Goal: Information Seeking & Learning: Learn about a topic

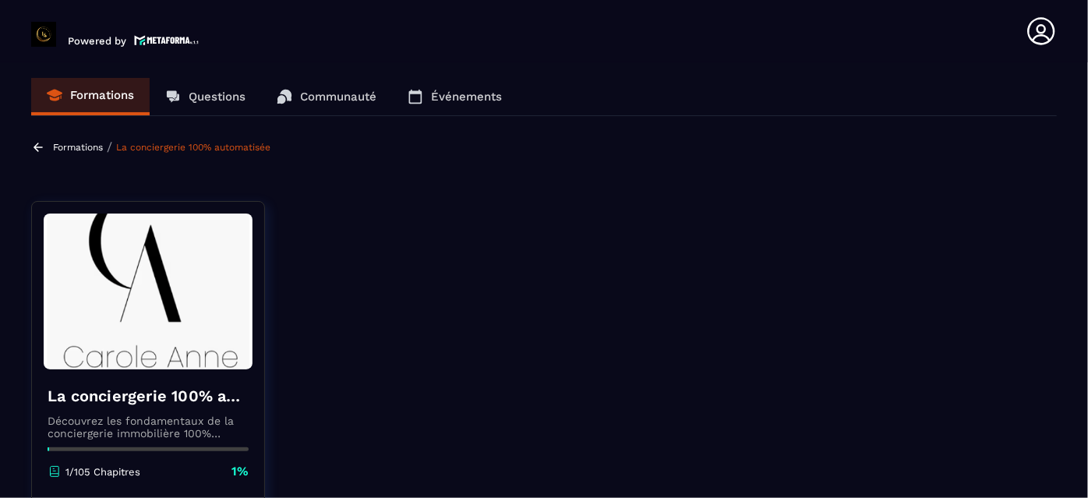
click at [253, 381] on div "La conciergerie 100% automatisée Découvrez les fondamentaux de la conciergerie …" at bounding box center [148, 432] width 232 height 126
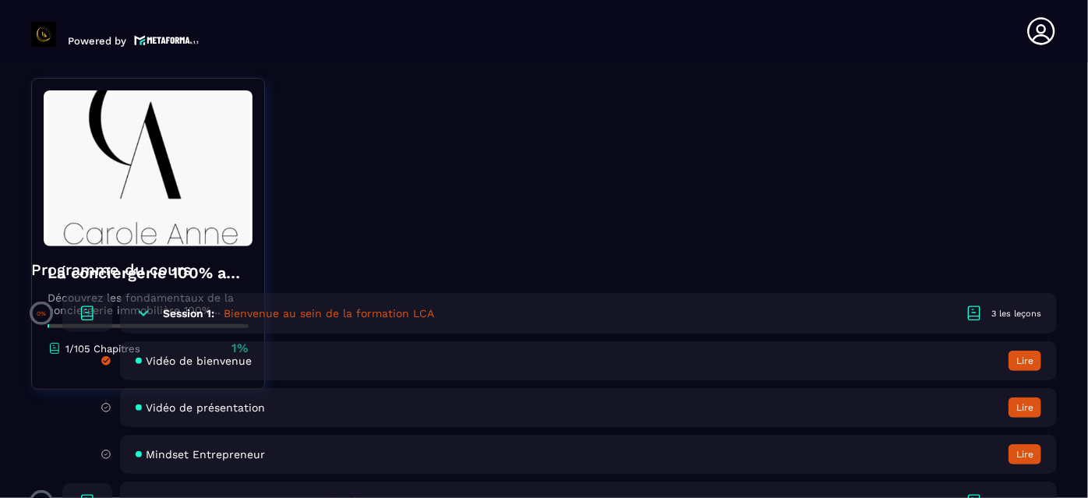
scroll to position [312, 0]
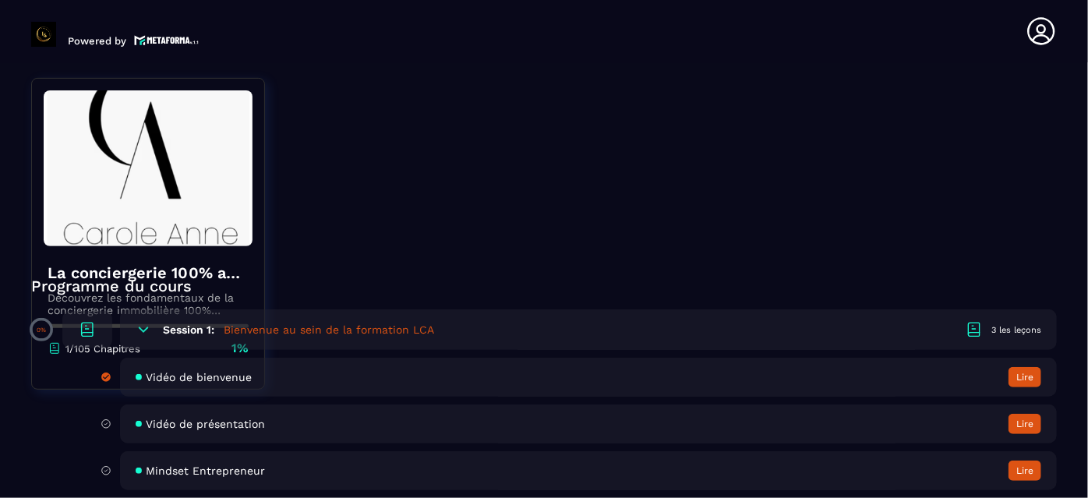
click at [270, 464] on div "Mindset Entrepreneur Lire" at bounding box center [588, 470] width 937 height 39
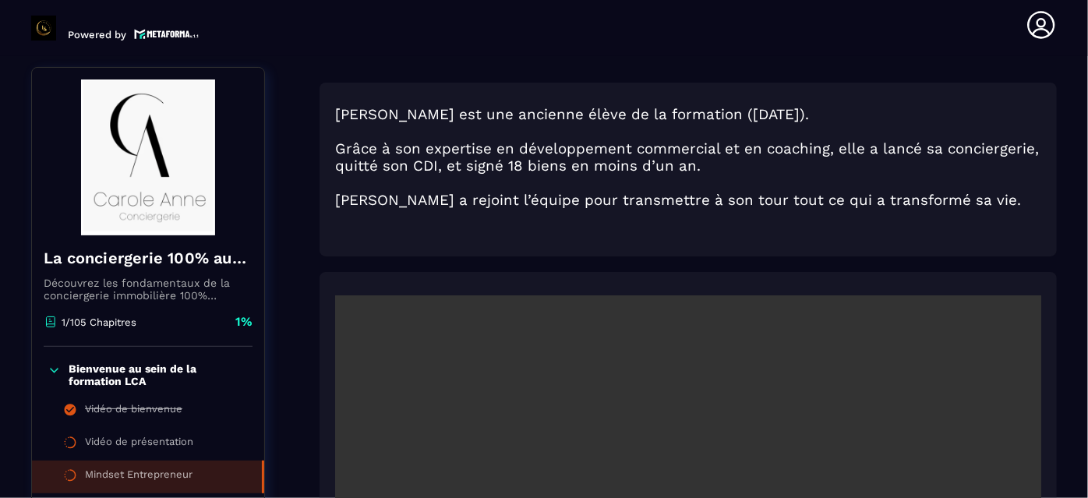
scroll to position [161, 0]
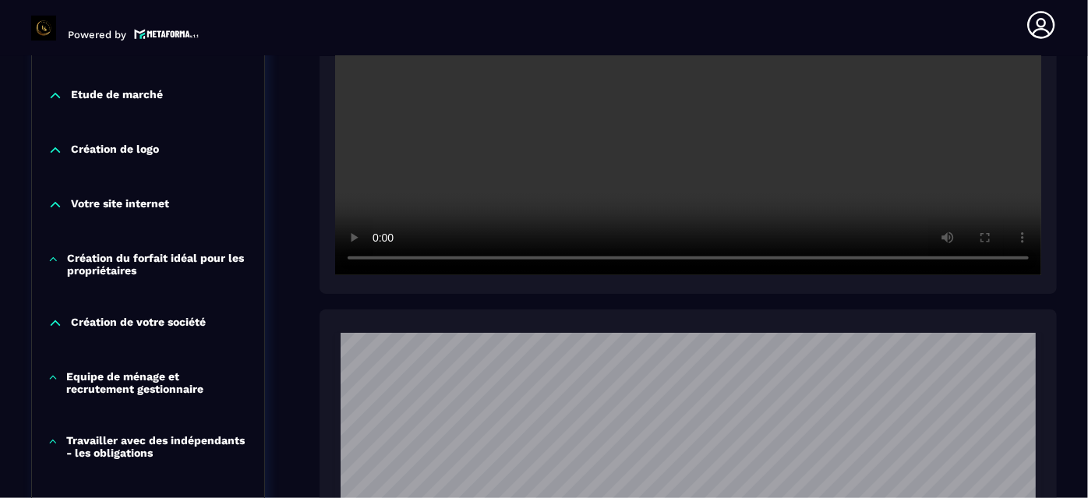
scroll to position [614, 0]
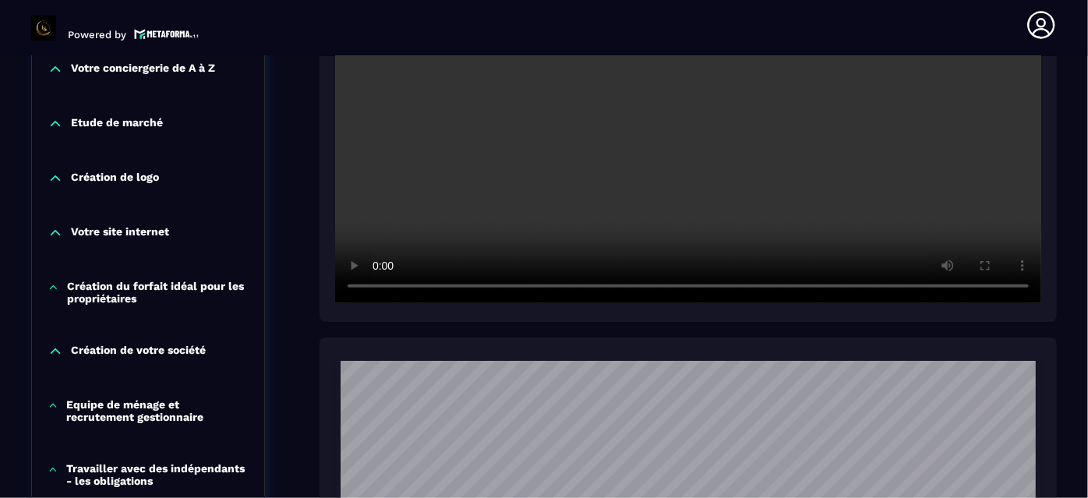
click at [143, 413] on p "Equipe de ménage et recrutement gestionnaire" at bounding box center [157, 410] width 182 height 25
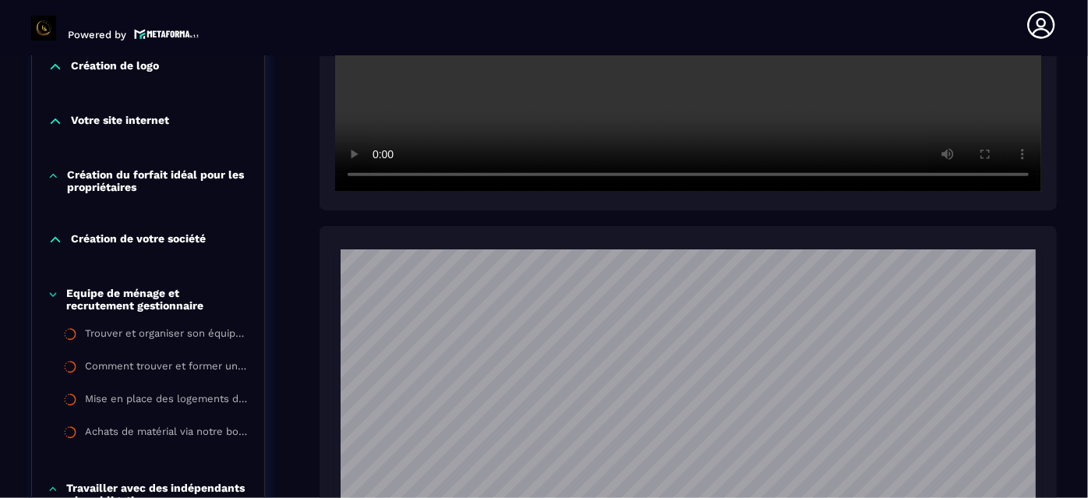
scroll to position [727, 0]
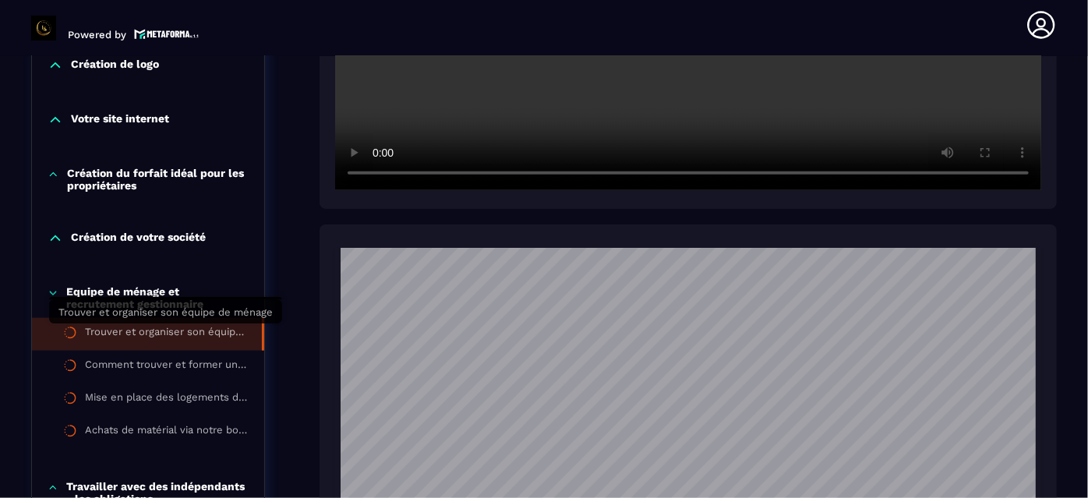
click at [179, 338] on div "Trouver et organiser son équipe de ménage" at bounding box center [165, 334] width 161 height 17
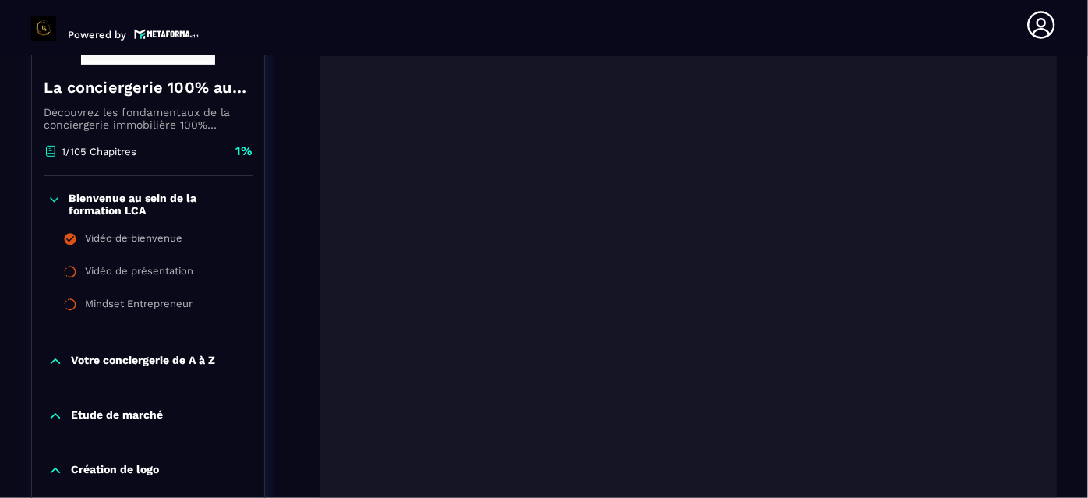
scroll to position [444, 0]
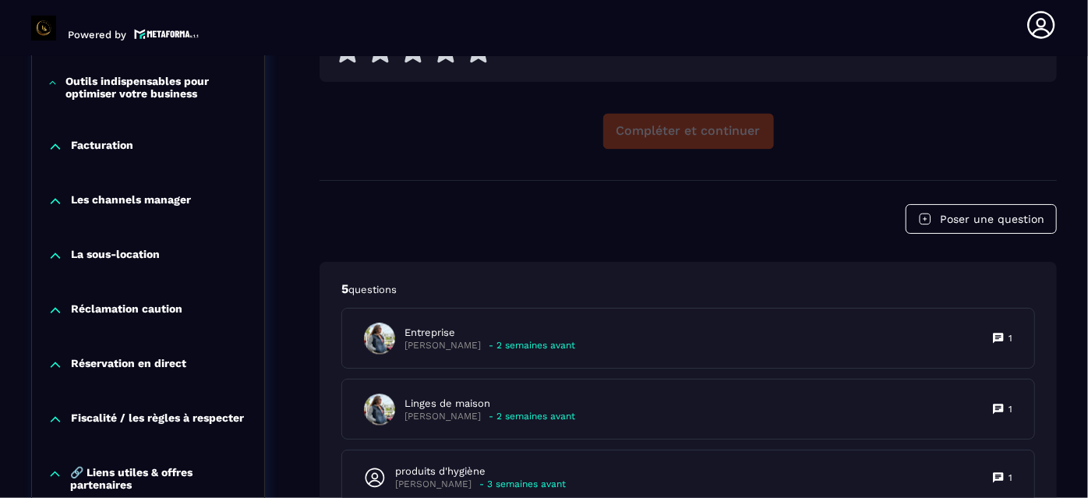
scroll to position [1634, 0]
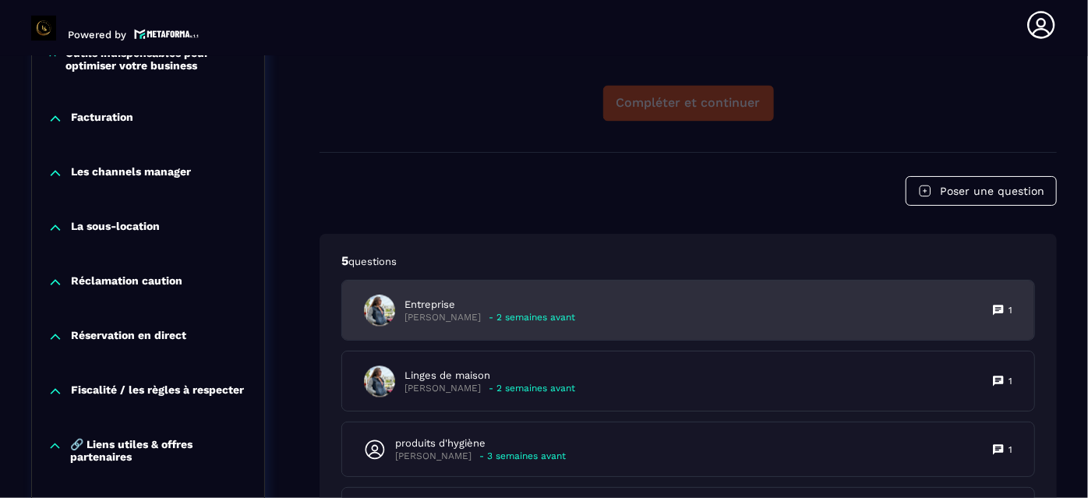
click at [450, 312] on p "[PERSON_NAME]" at bounding box center [442, 318] width 76 height 12
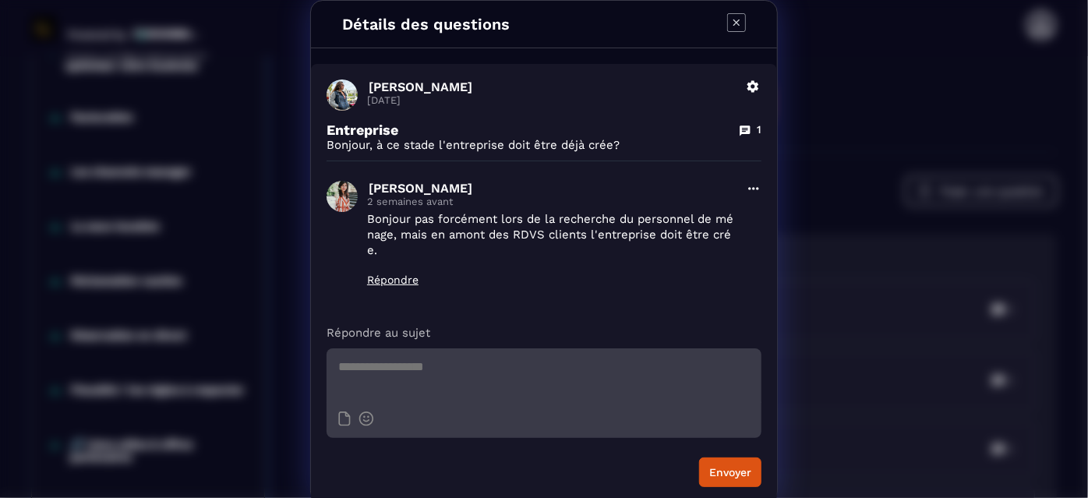
click at [833, 303] on div "Détails des questions [PERSON_NAME] [DATE] Supprimer Entreprise 1 Bonjour, à ce…" at bounding box center [544, 251] width 1088 height 503
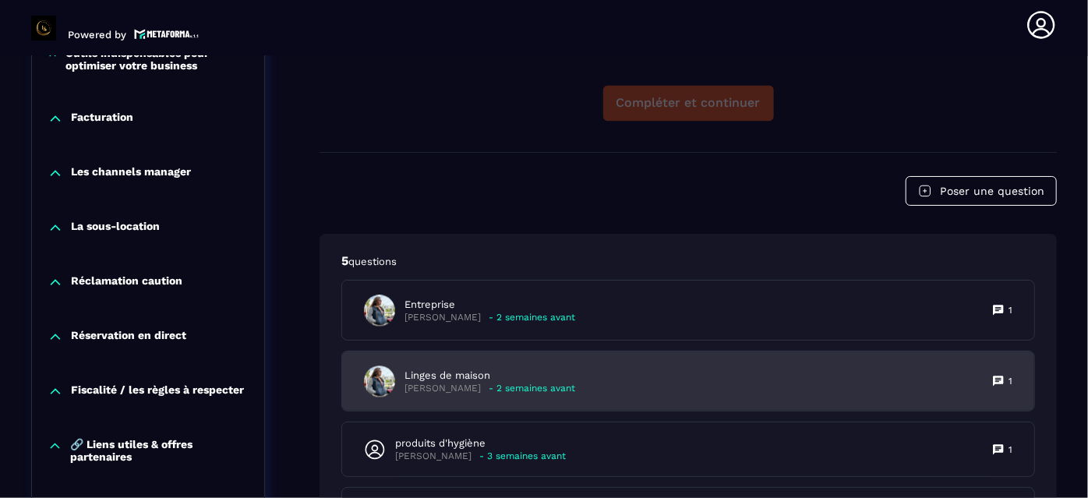
click at [460, 383] on p "[PERSON_NAME]" at bounding box center [442, 389] width 76 height 12
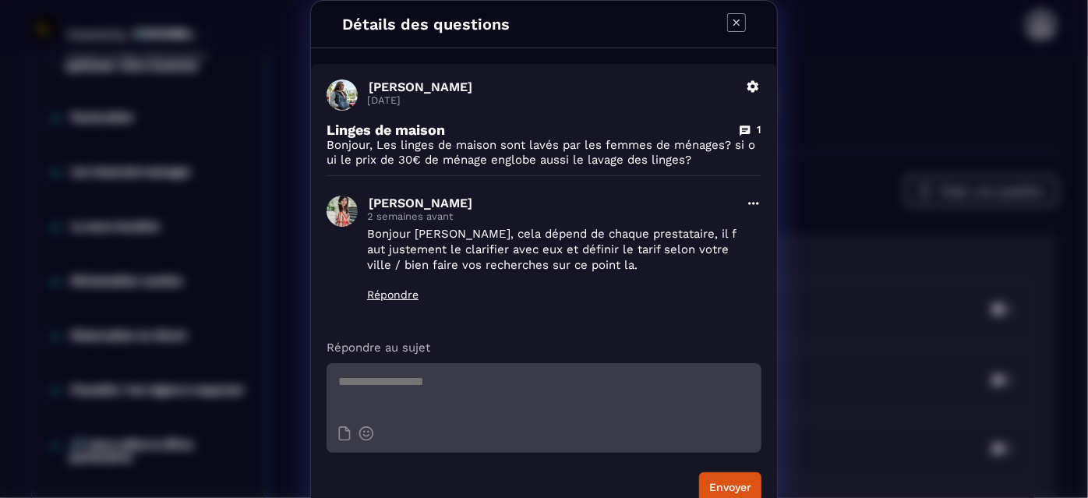
click at [849, 231] on div "Détails des questions [PERSON_NAME] [DATE] Supprimer Linges de maison 1 Bonjour…" at bounding box center [544, 259] width 1088 height 518
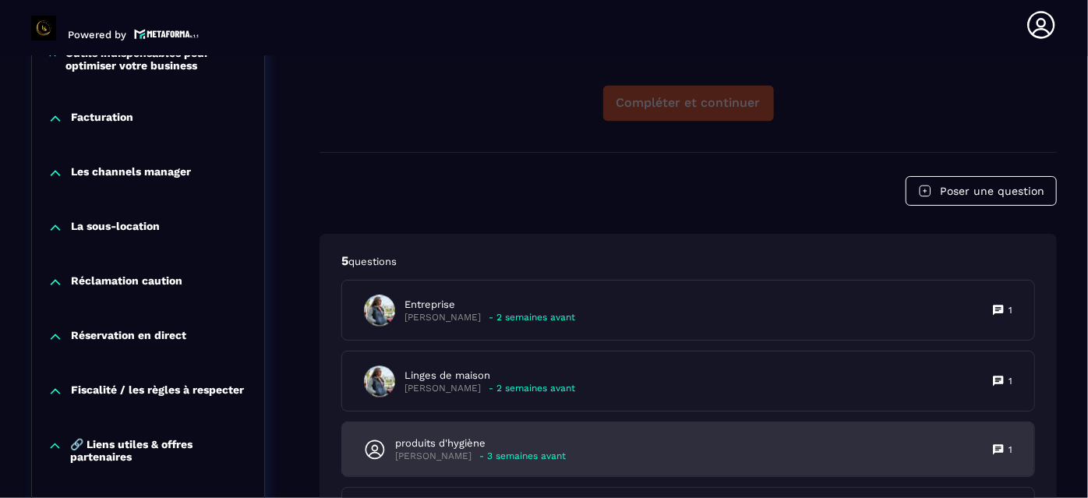
click at [546, 438] on p "produits d'hygiène" at bounding box center [480, 443] width 171 height 14
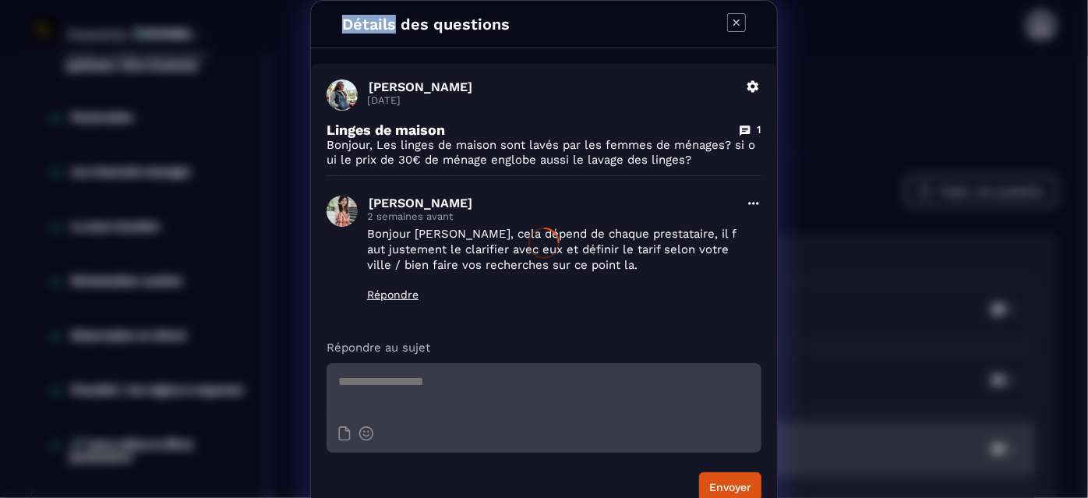
click at [546, 438] on div at bounding box center [544, 243] width 1088 height 498
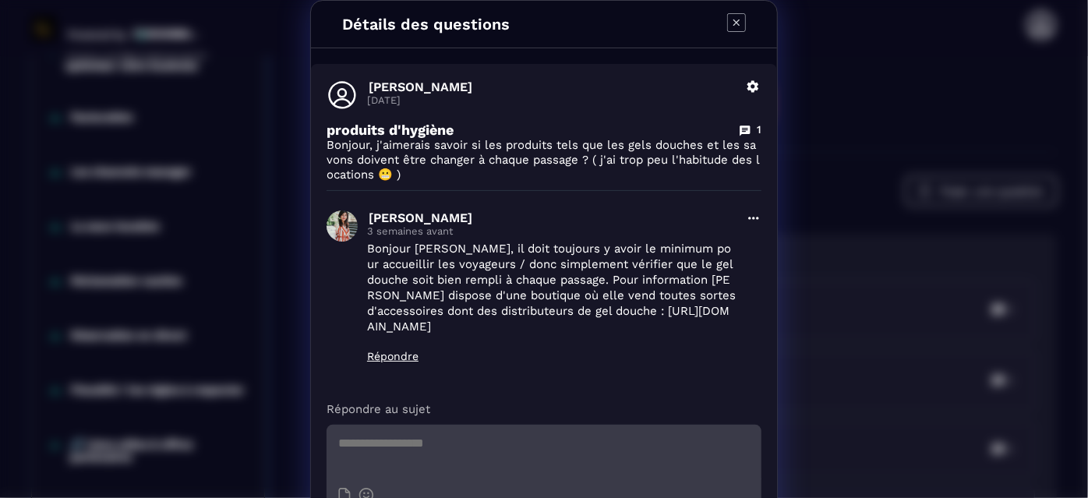
click at [886, 311] on div "Détails des questions [PERSON_NAME] [DATE] Supprimer produits d'hygiène 1 Bonjo…" at bounding box center [544, 290] width 1088 height 580
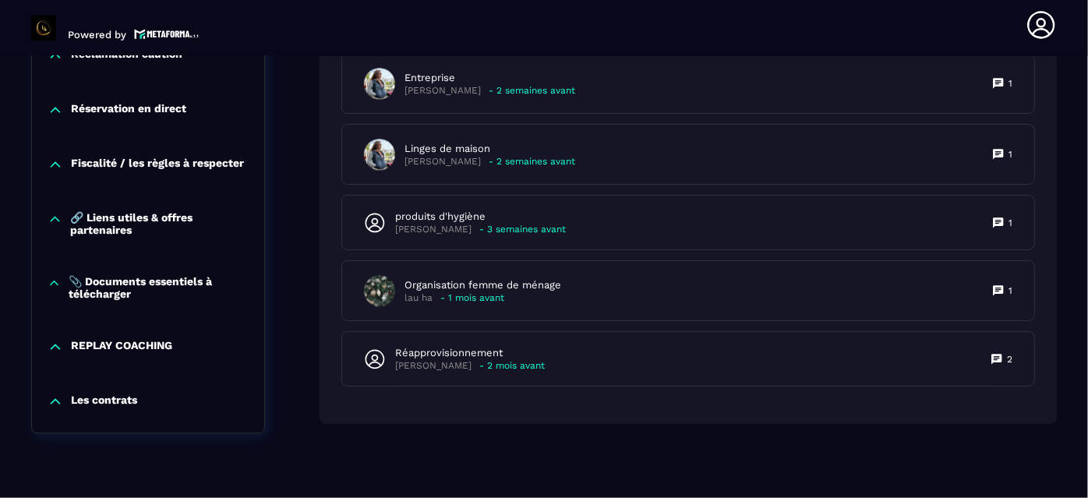
scroll to position [1889, 0]
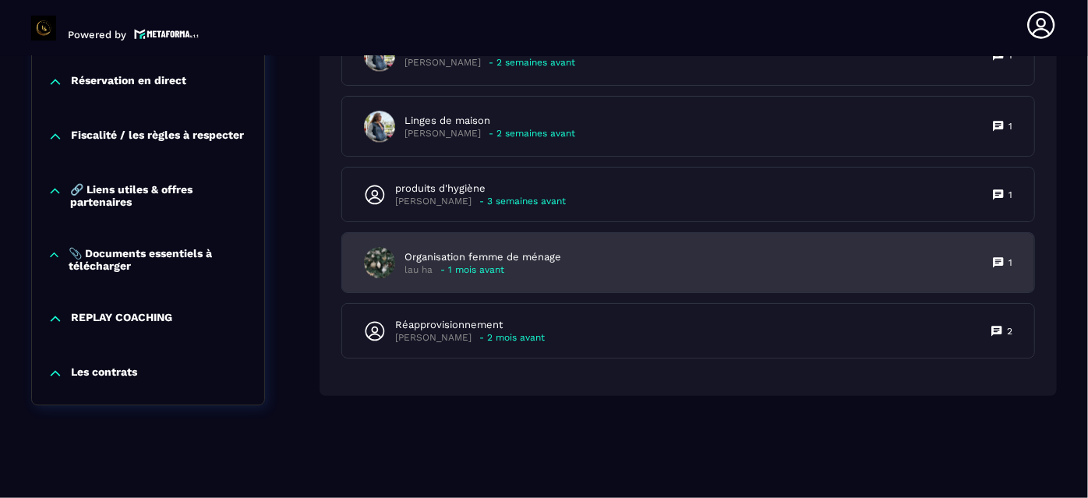
click at [555, 264] on div "lau ha - 1 mois avant" at bounding box center [482, 270] width 157 height 12
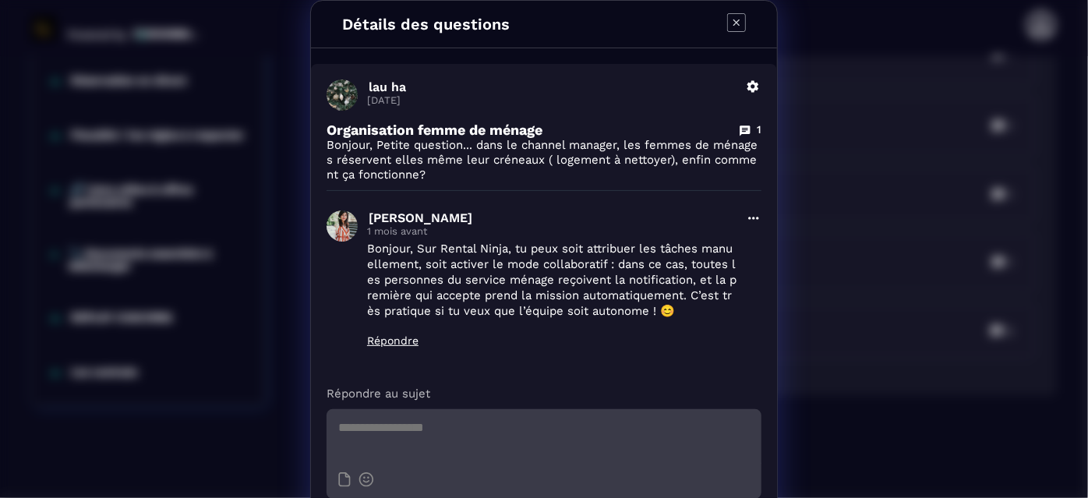
click at [864, 252] on div "Détails des questions [PERSON_NAME] ha [DATE] Supprimer Organisation femme de m…" at bounding box center [544, 282] width 1088 height 564
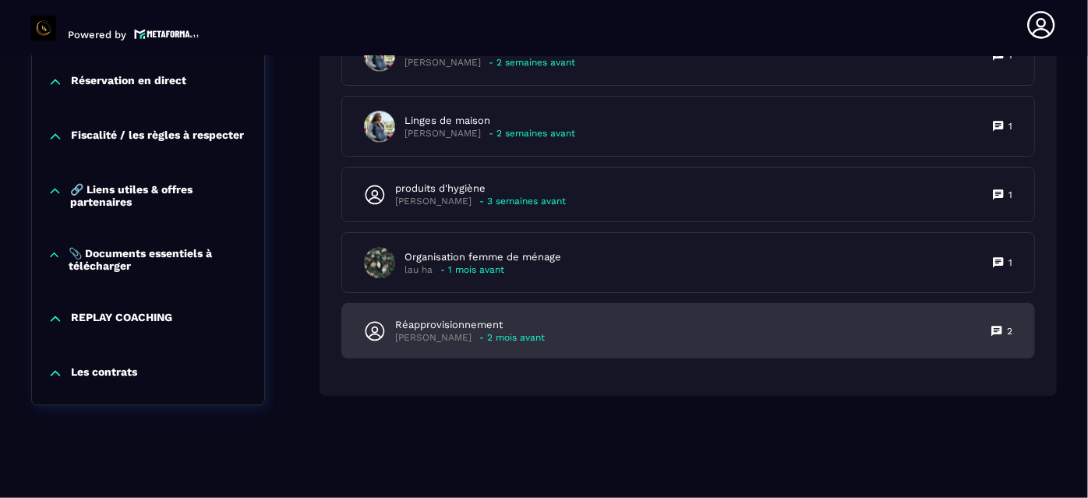
click at [531, 325] on p "Réapprovisionnement" at bounding box center [470, 325] width 150 height 14
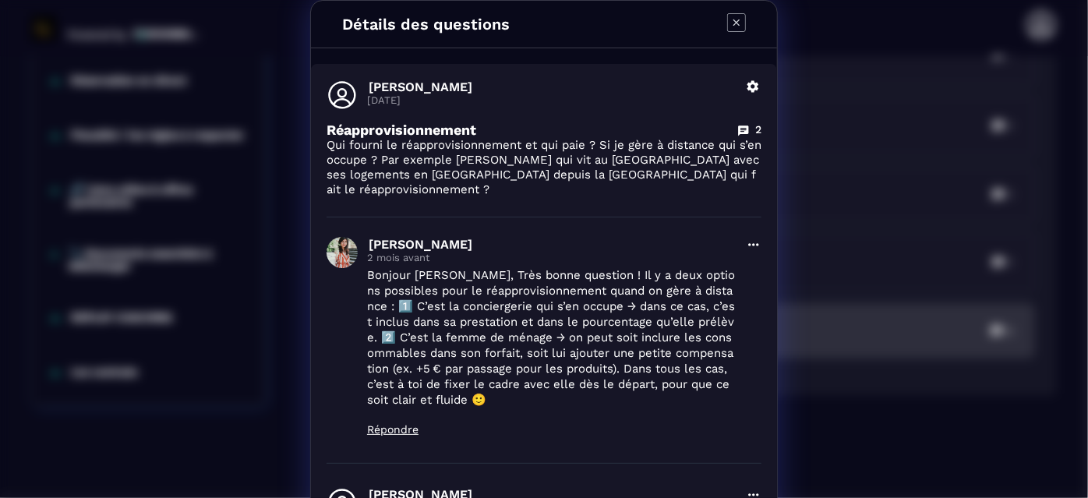
click at [531, 325] on p "Bonjour [PERSON_NAME], Très bonne question ! Il y a deux options possibles pour…" at bounding box center [551, 337] width 369 height 140
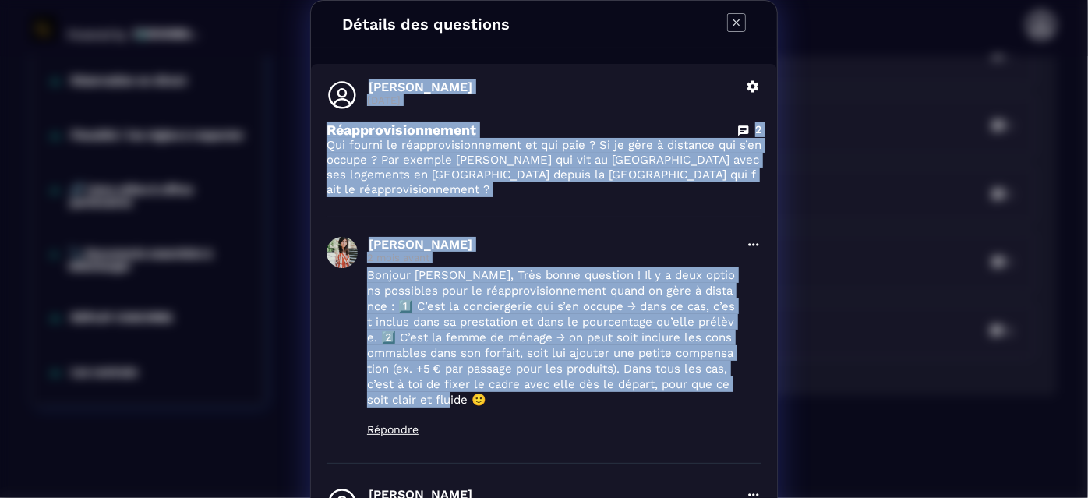
drag, startPoint x: 319, startPoint y: 76, endPoint x: 505, endPoint y: 390, distance: 364.7
click at [505, 390] on div "[PERSON_NAME] [DATE] Supprimer Réapprovisionnement 2 Qui fourni le réapprovisio…" at bounding box center [544, 436] width 466 height 745
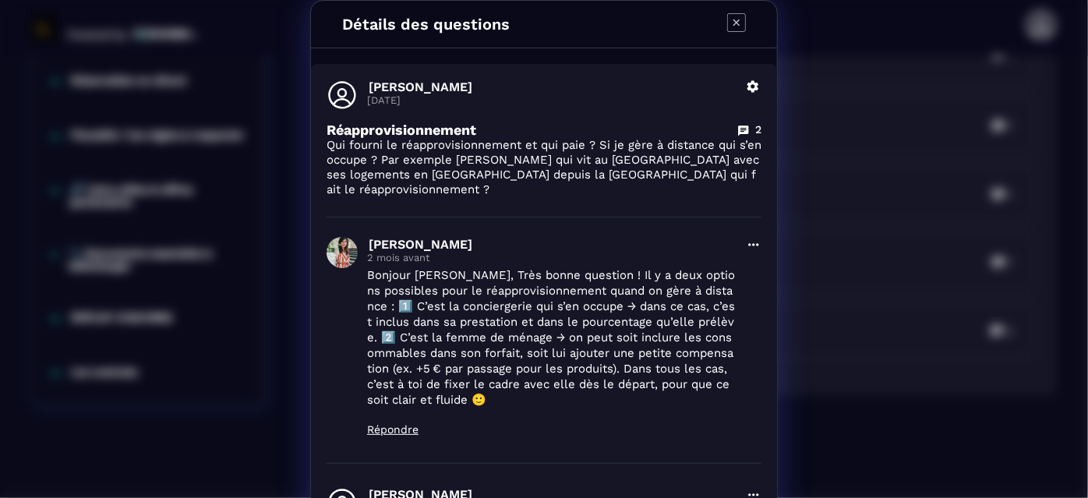
click at [869, 280] on div "Détails des questions [PERSON_NAME] [DATE] Supprimer Réapprovisionnement 2 Qui …" at bounding box center [544, 405] width 1088 height 810
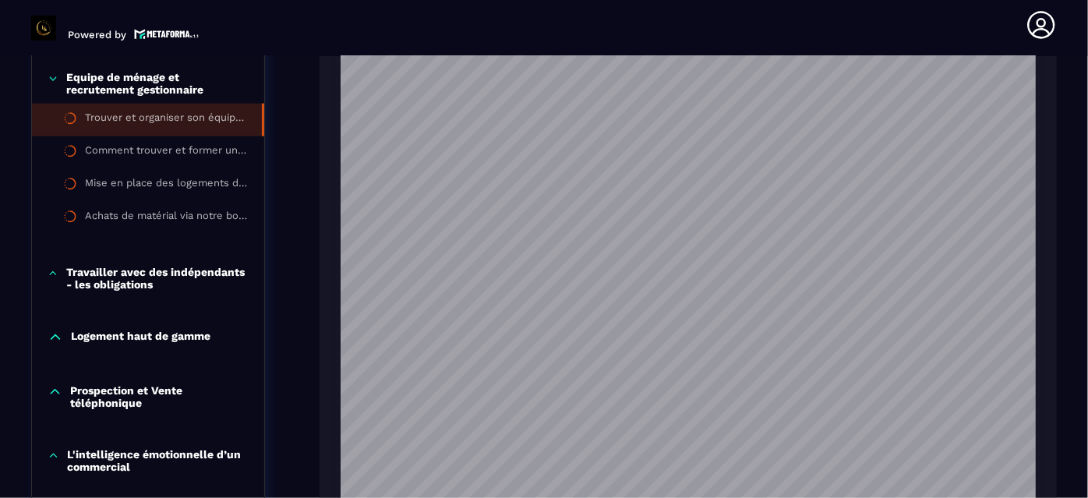
scroll to position [913, 0]
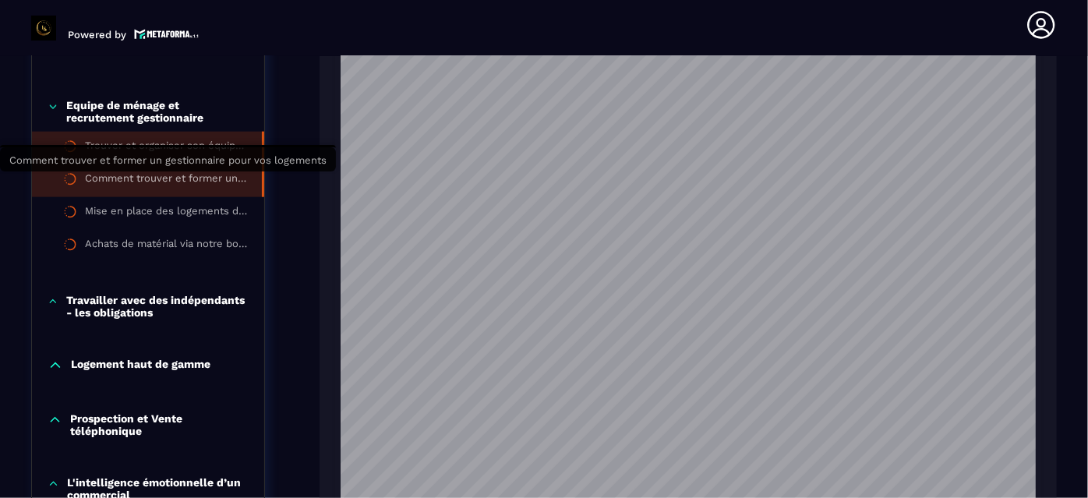
click at [199, 182] on div "Comment trouver et former un gestionnaire pour vos logements" at bounding box center [165, 180] width 161 height 17
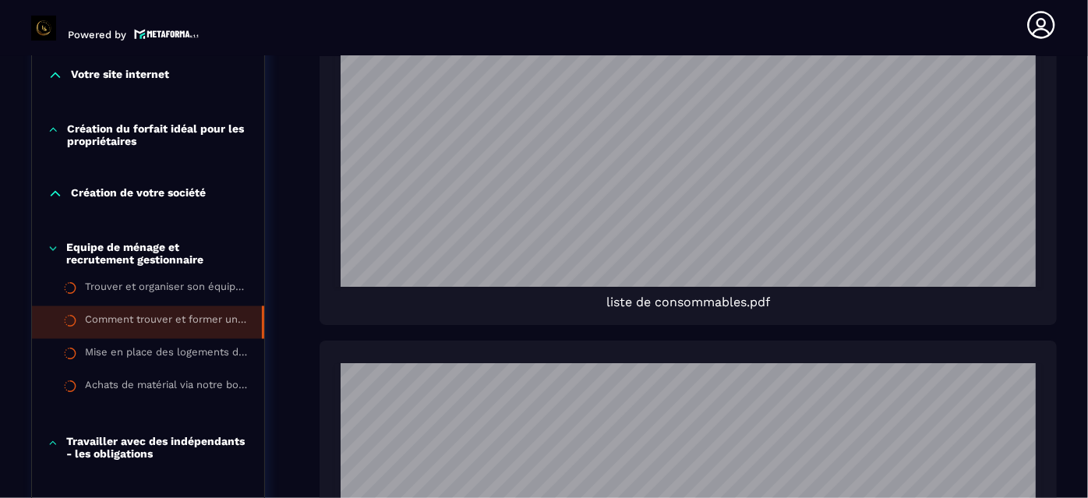
scroll to position [1294, 0]
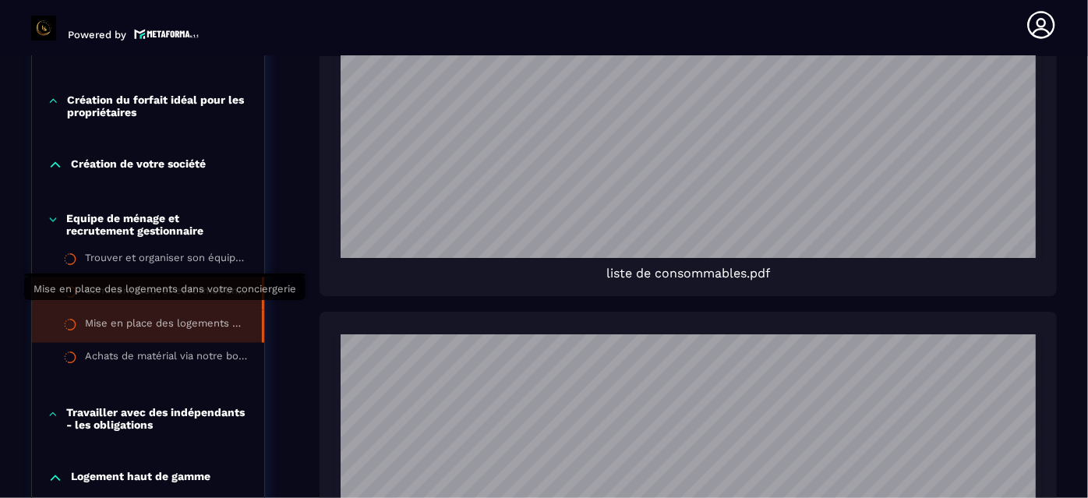
click at [143, 318] on div "Mise en place des logements dans votre conciergerie" at bounding box center [165, 326] width 161 height 17
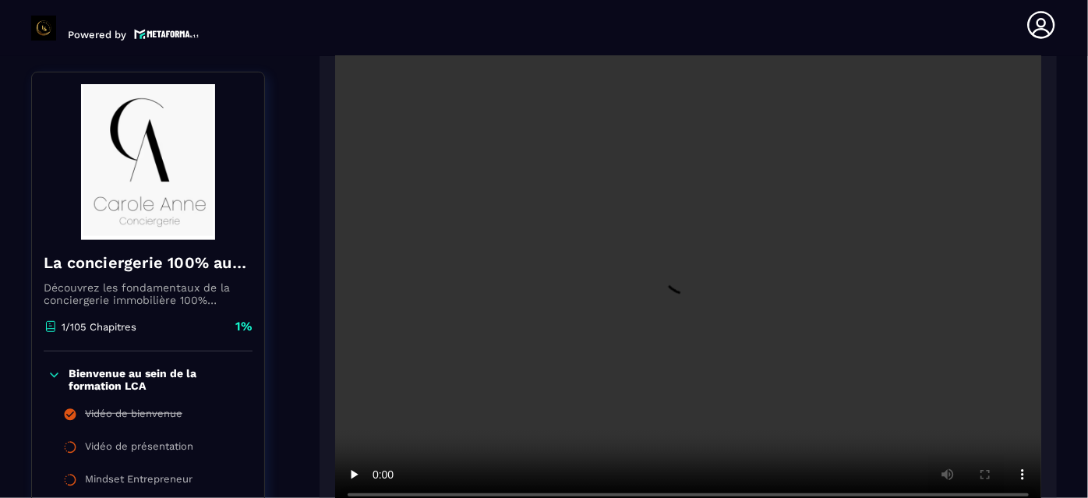
scroll to position [330, 0]
click at [1052, 123] on div at bounding box center [687, 273] width 737 height 513
click at [1060, 90] on section "Formations Questions Communauté Événements Formations / La conciergerie 100% au…" at bounding box center [544, 277] width 1088 height 442
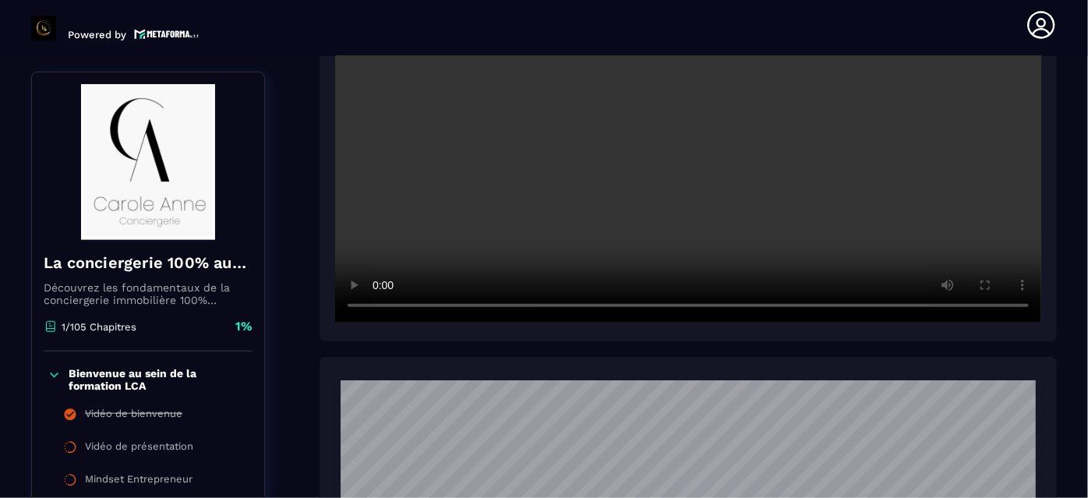
scroll to position [490, 0]
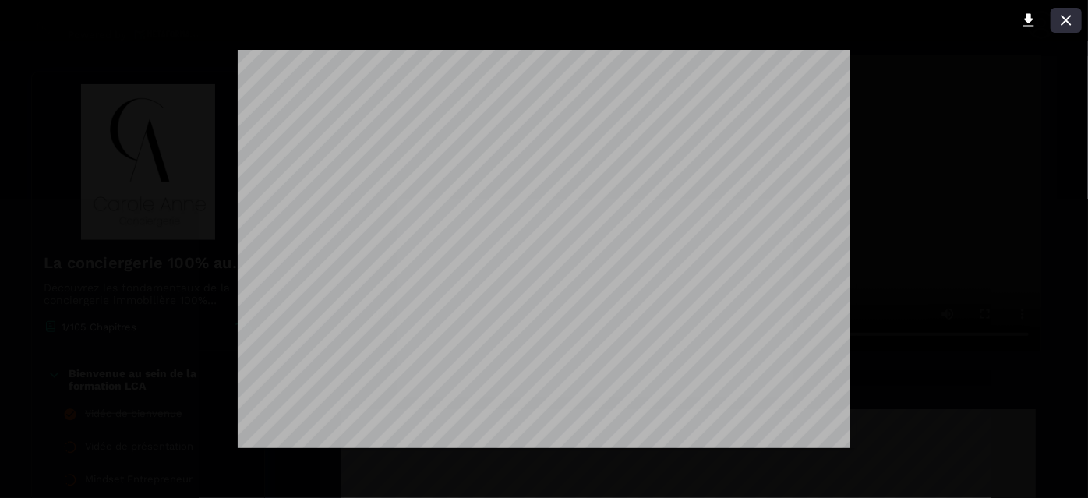
click at [1067, 21] on icon at bounding box center [1065, 20] width 10 height 10
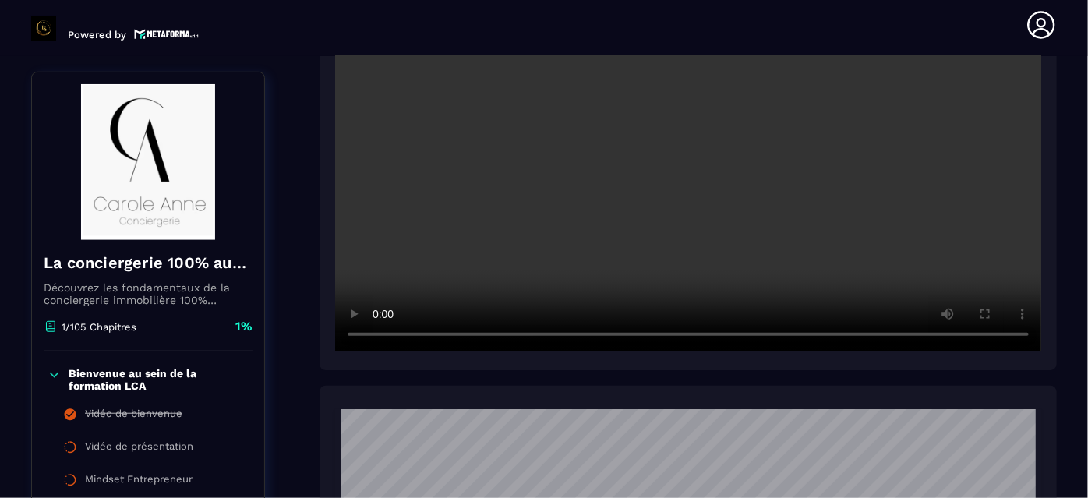
click at [1067, 21] on header "Powered by [PERSON_NAME] [PERSON_NAME][EMAIL_ADDRESS][DOMAIN_NAME] Formations Q…" at bounding box center [544, 25] width 1088 height 62
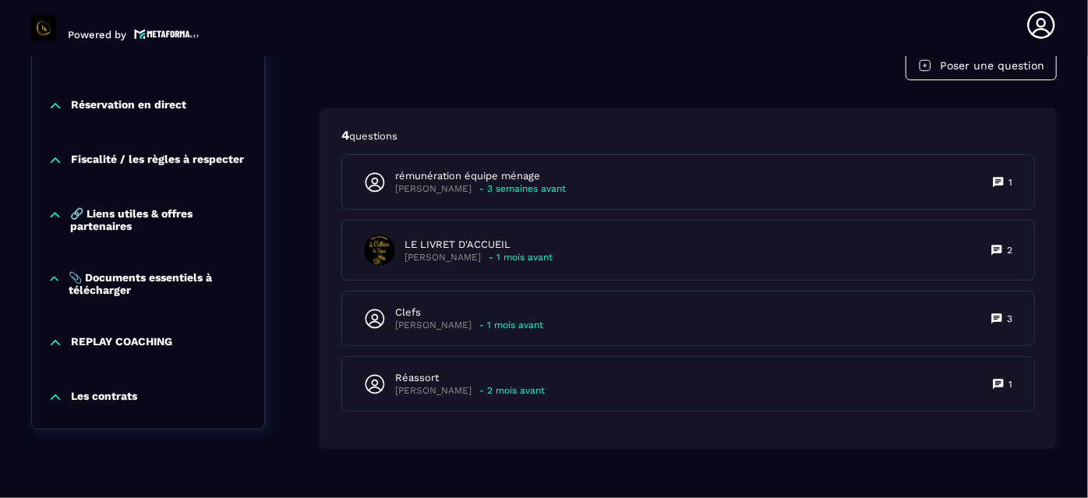
scroll to position [3182, 0]
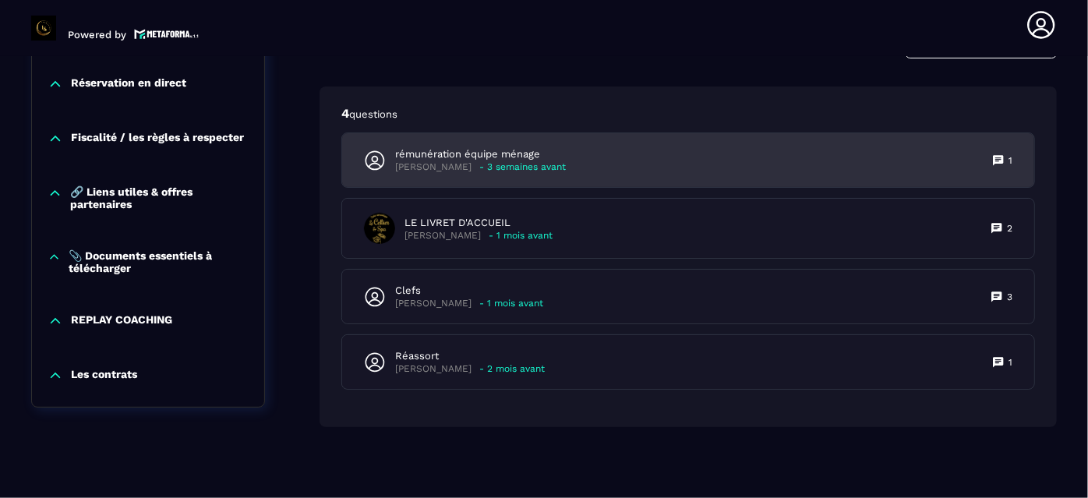
click at [515, 151] on p "rémunération équipe ménage" at bounding box center [480, 154] width 171 height 14
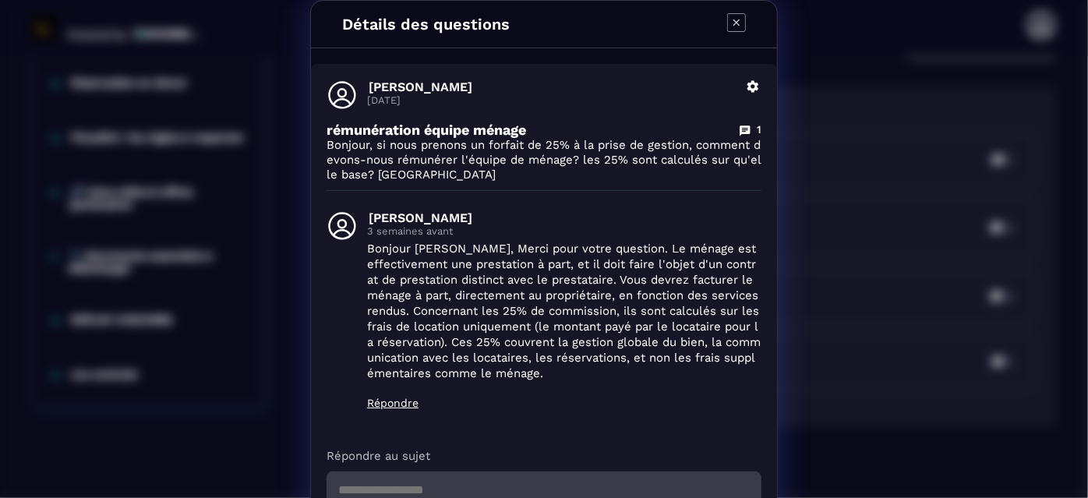
click at [912, 239] on div "Détails des questions [PERSON_NAME] [DATE] [PERSON_NAME] rémunération équipe mé…" at bounding box center [544, 313] width 1088 height 626
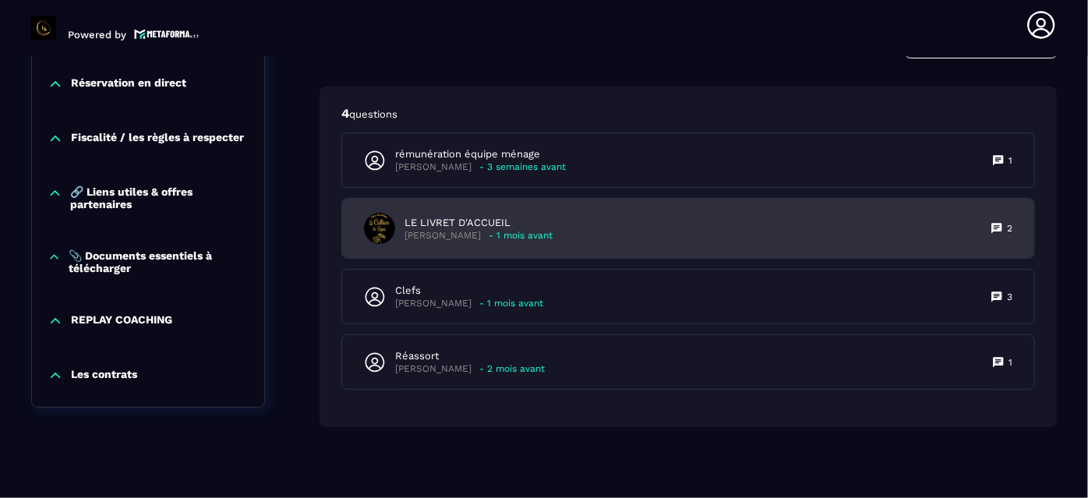
click at [781, 213] on div "LE LIVRET D'ACCUEIL [PERSON_NAME] - 1 mois avant 2" at bounding box center [688, 228] width 692 height 59
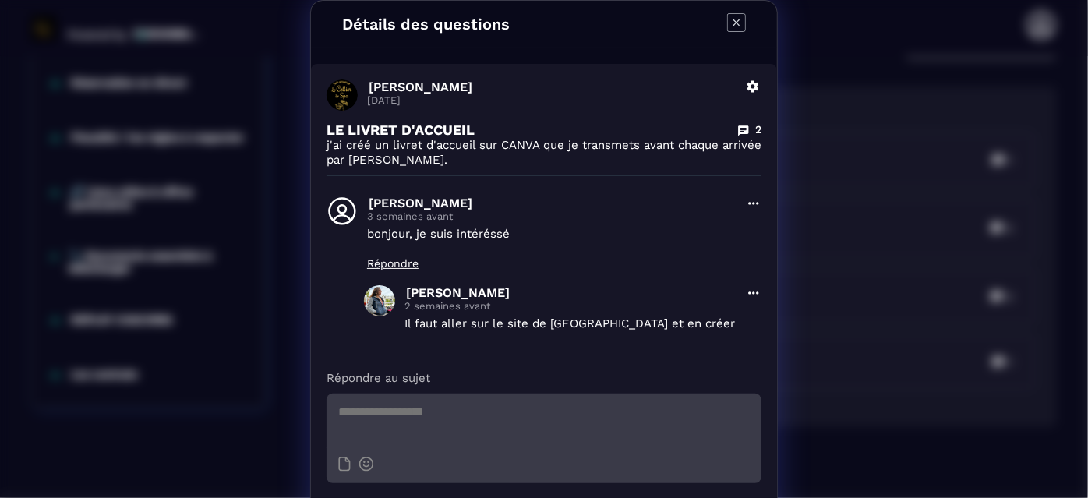
click at [829, 209] on div "Détails des questions [PERSON_NAME] [DATE] Supprimer LE LIVRET D'ACCUEIL 2 j'ai…" at bounding box center [544, 274] width 1088 height 549
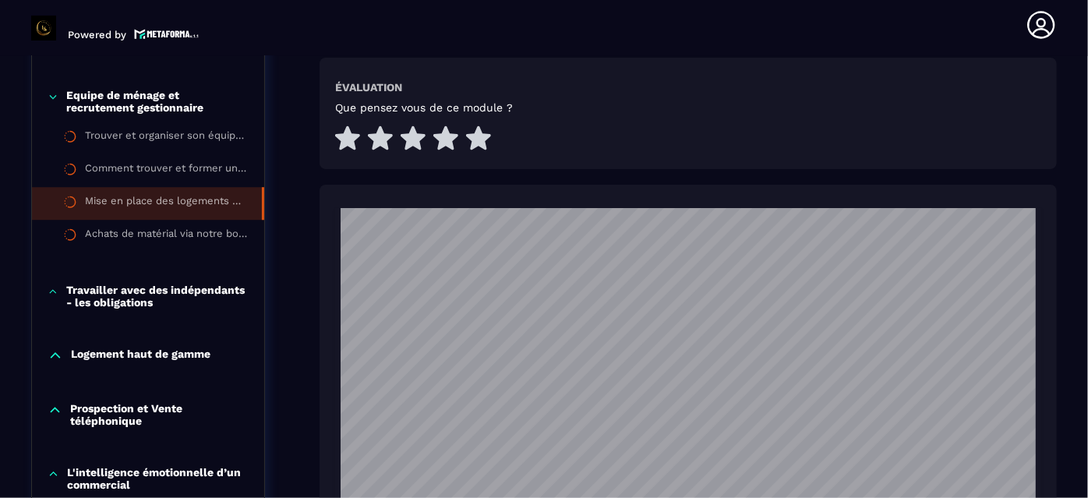
scroll to position [2190, 0]
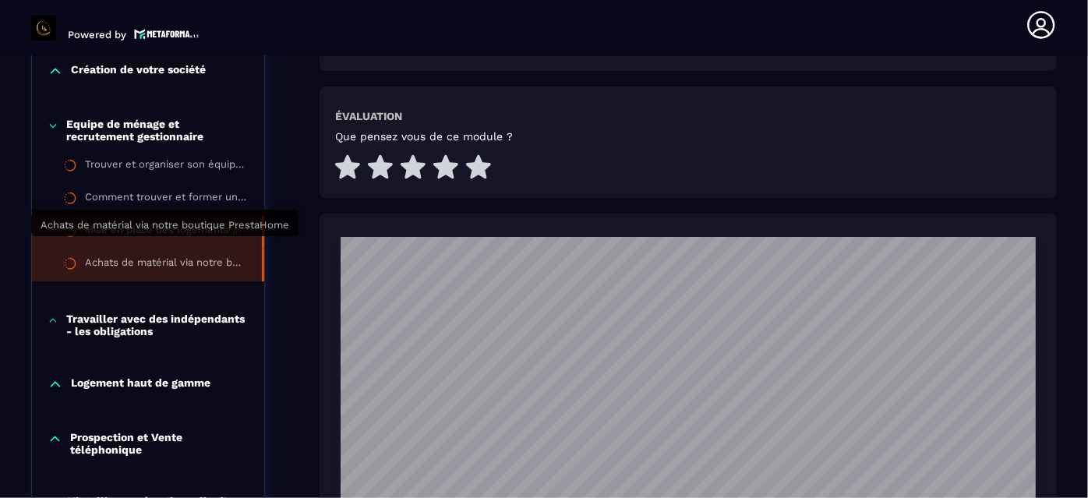
click at [199, 256] on div "Achats de matérial via notre boutique PrestaHome" at bounding box center [165, 264] width 161 height 17
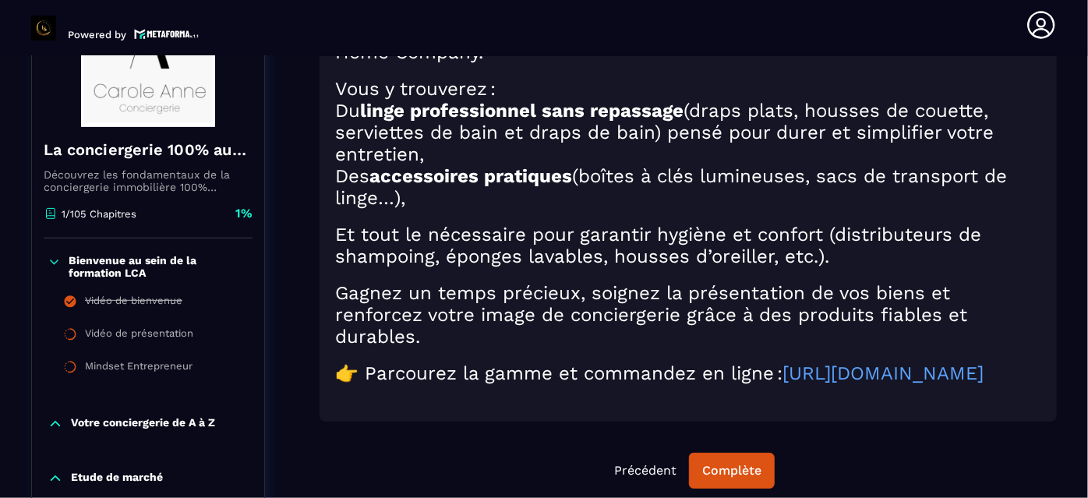
scroll to position [161, 0]
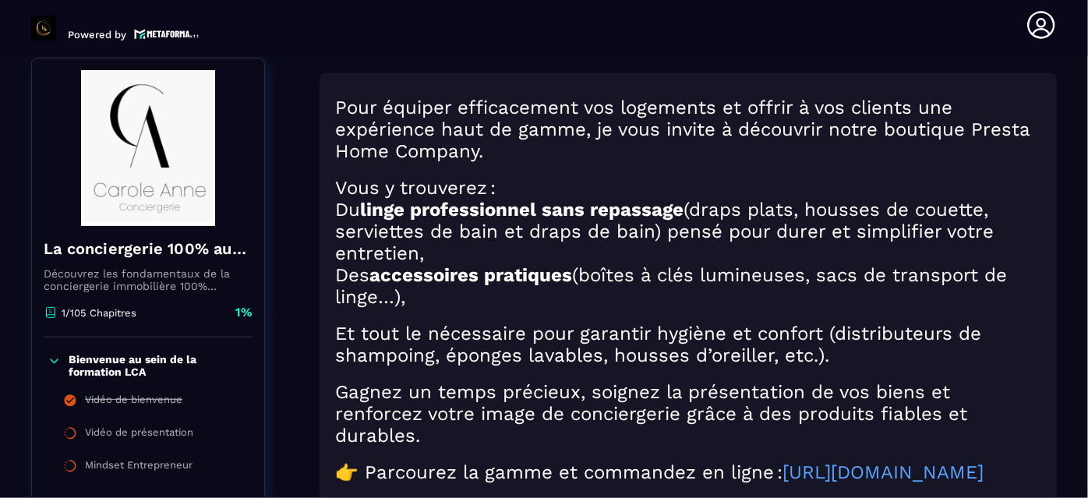
drag, startPoint x: 1043, startPoint y: 309, endPoint x: 1019, endPoint y: 302, distance: 24.9
click at [1019, 302] on h2 "Des accessoires pratiques (boîtes à clés lumineuses, sacs de transport de linge…" at bounding box center [688, 286] width 706 height 44
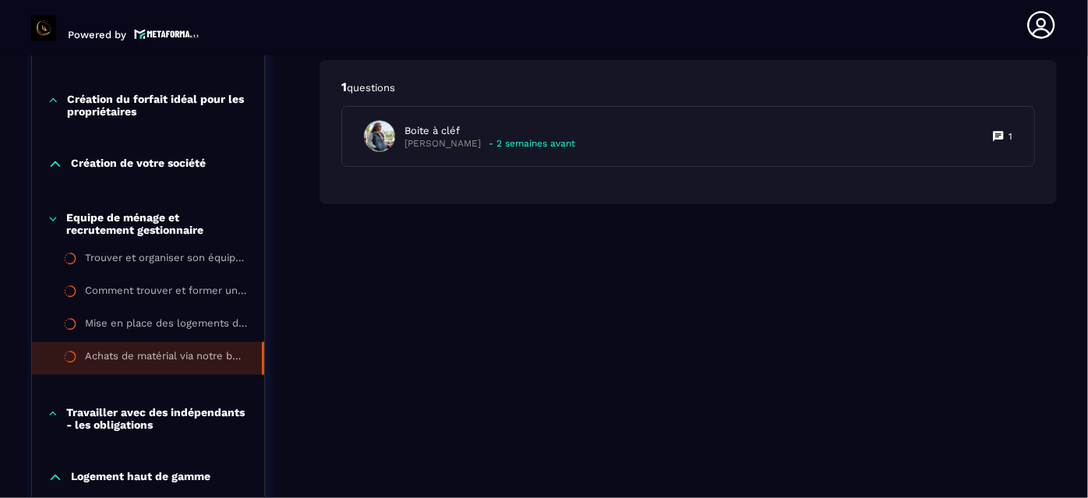
scroll to position [804, 0]
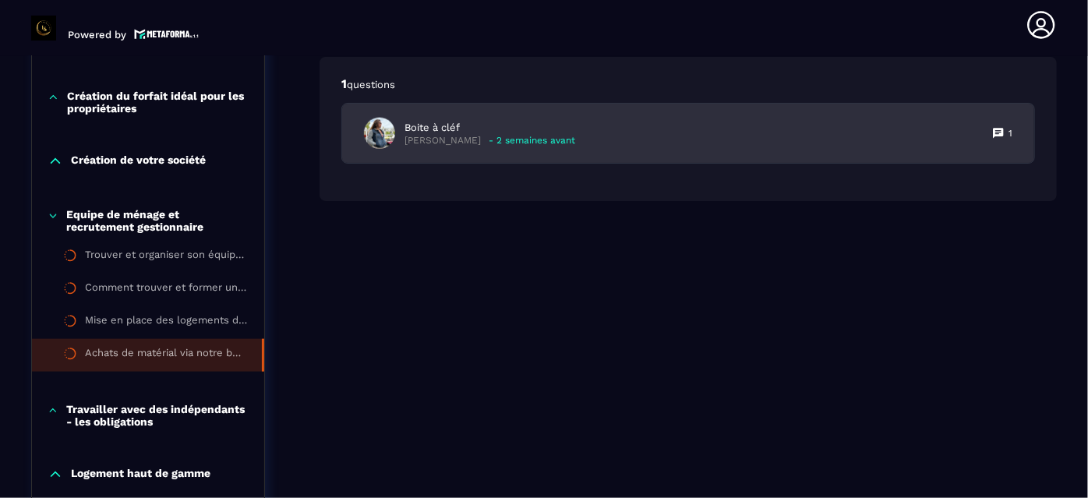
click at [692, 159] on div "Boite à cléf [PERSON_NAME] - 2 semaines avant 1" at bounding box center [688, 133] width 692 height 59
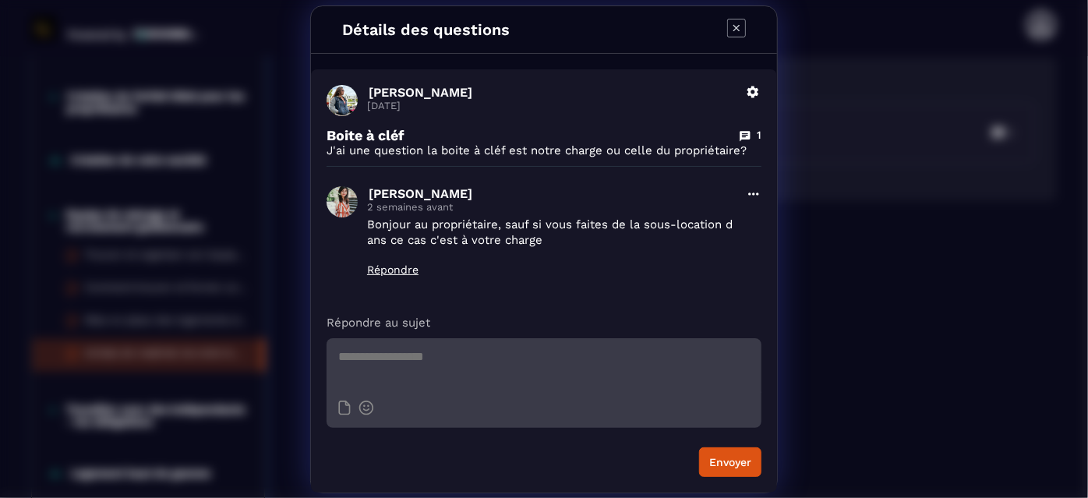
click at [869, 211] on div "Détails des questions [PERSON_NAME] [DATE] Supprimer Boite à cléf 1 J'ai une qu…" at bounding box center [544, 249] width 1088 height 498
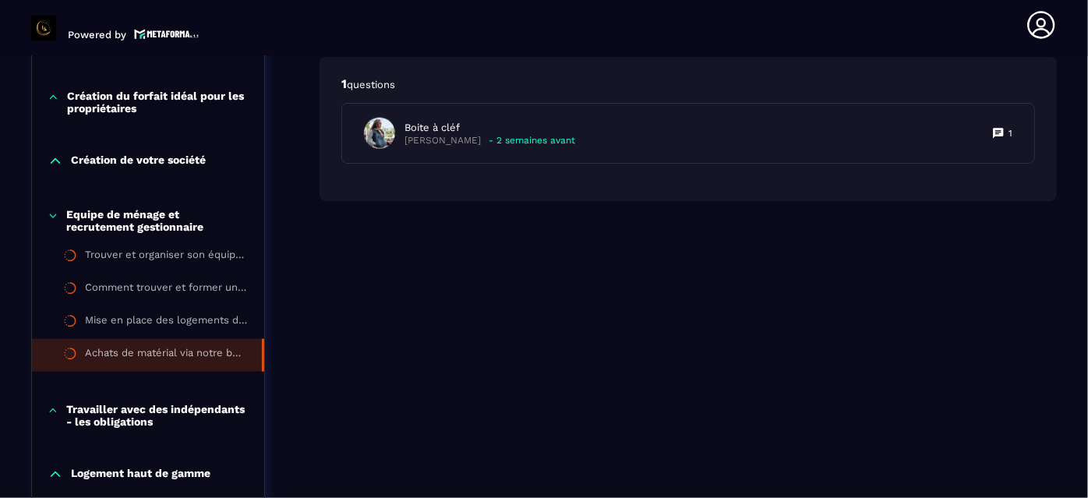
click at [170, 408] on p "Travailler avec des indépendants - les obligations" at bounding box center [157, 415] width 182 height 25
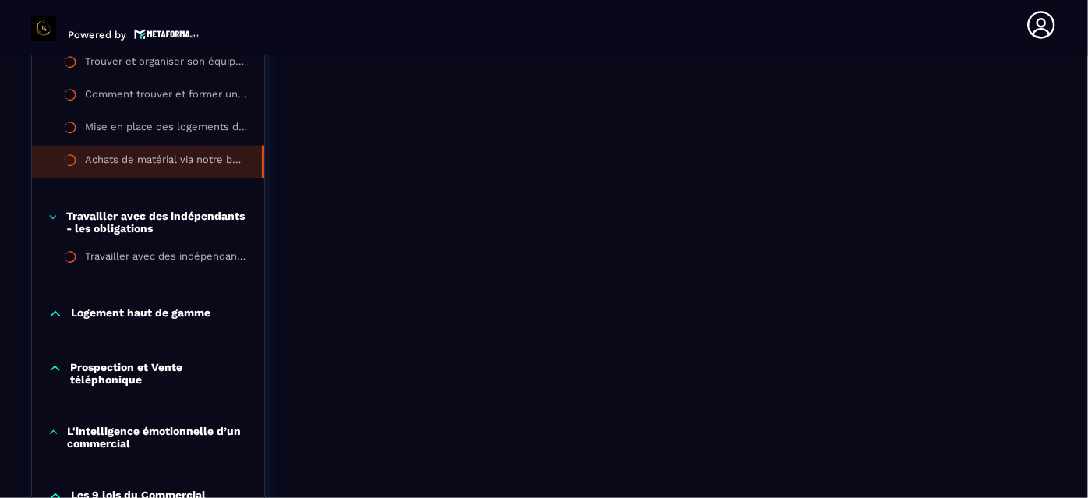
scroll to position [1060, 0]
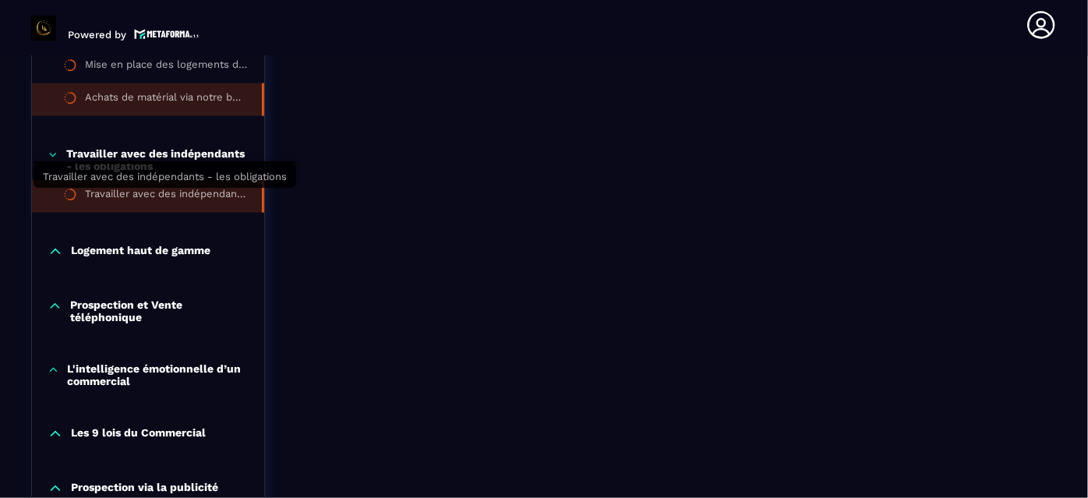
click at [178, 196] on div "Travailler avec des indépendants - les obligations" at bounding box center [165, 196] width 161 height 17
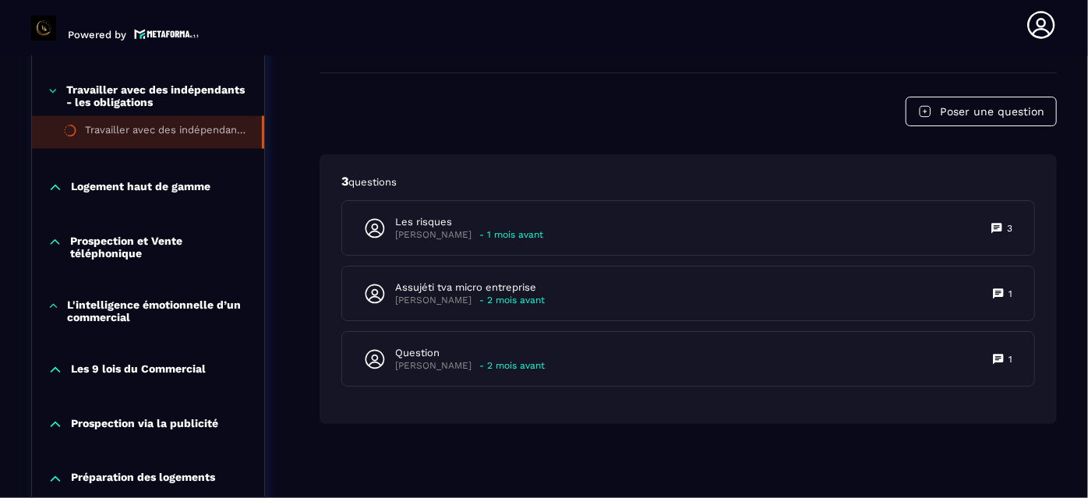
scroll to position [1152, 0]
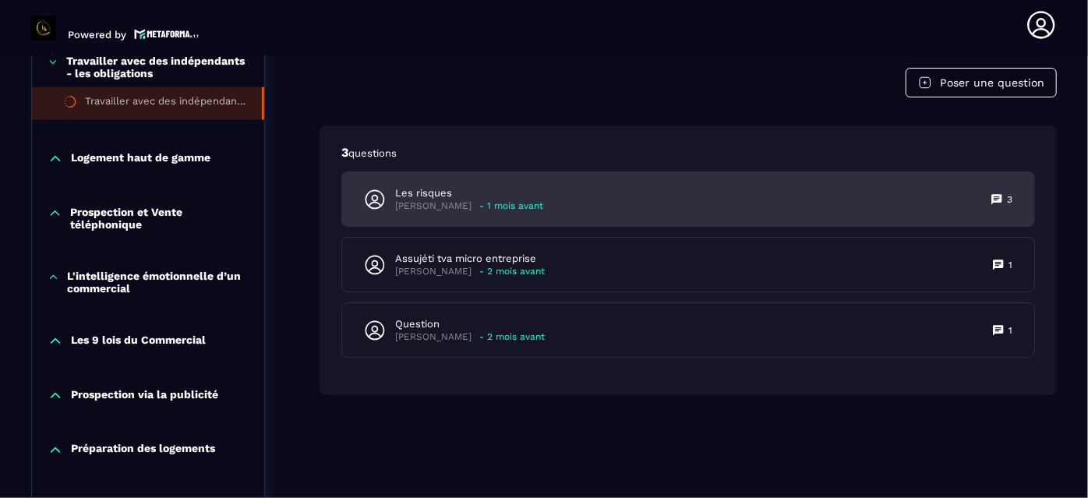
click at [605, 189] on div "Les risques [PERSON_NAME] - 1 mois avant 3" at bounding box center [688, 199] width 692 height 54
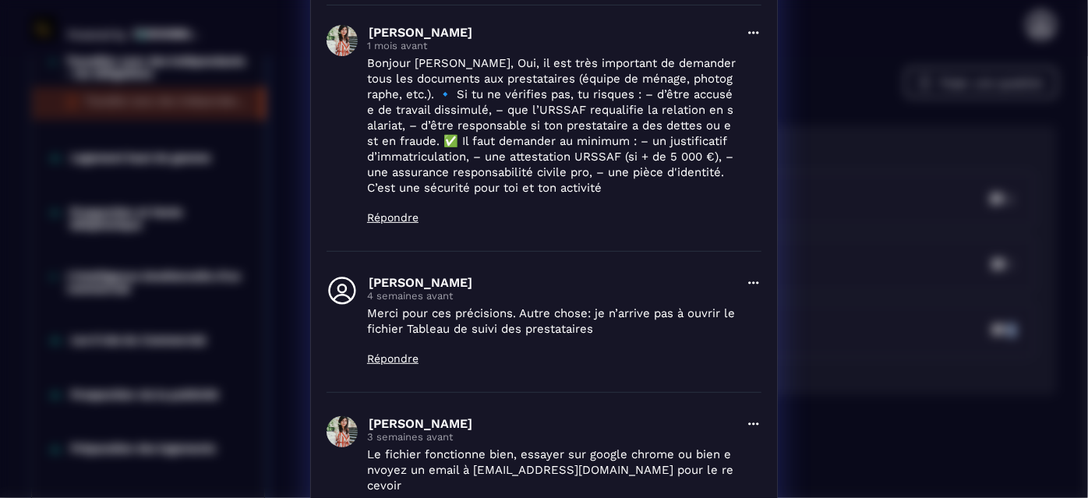
scroll to position [434, 0]
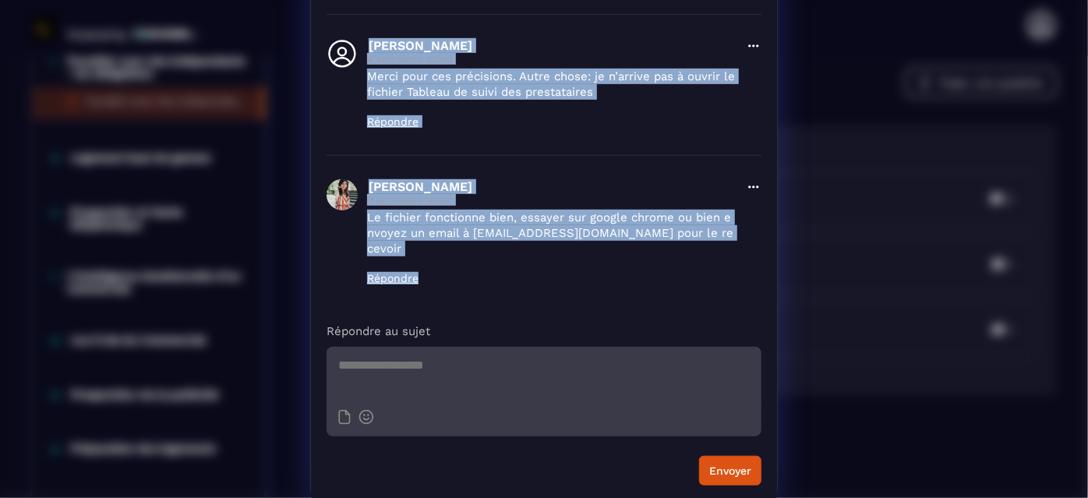
drag, startPoint x: 318, startPoint y: 79, endPoint x: 430, endPoint y: 267, distance: 219.4
click at [430, 267] on div "[PERSON_NAME] [DATE] Supprimer Les risques 3 Bonjour, Que risque t on concrètem…" at bounding box center [544, 65] width 466 height 871
click at [572, 210] on p "Le fichier fonctionne bien, essayer sur google chrome ou bien envoyez un email …" at bounding box center [551, 233] width 369 height 47
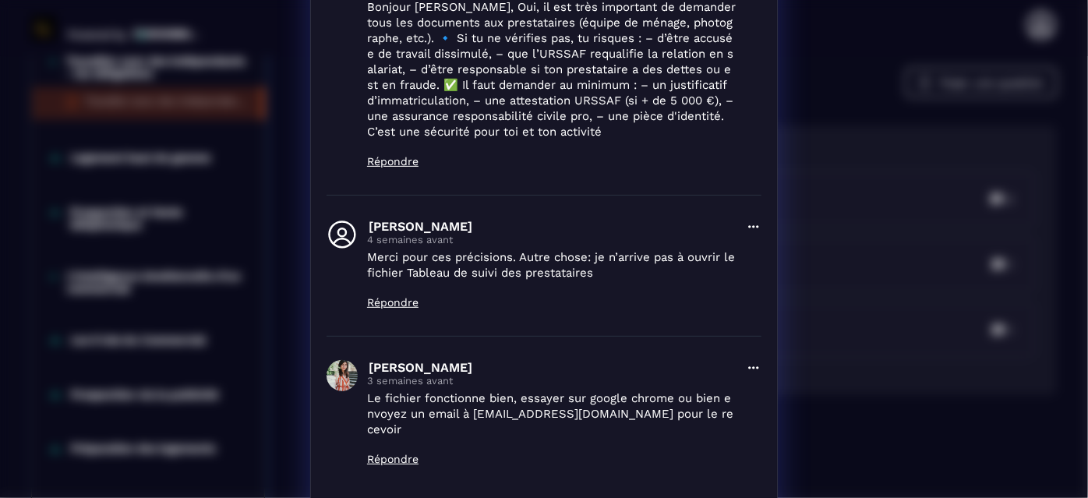
scroll to position [252, 0]
click at [853, 99] on div "Détails des questions [PERSON_NAME] [DATE] Supprimer Les risques 3 Bonjour, Que…" at bounding box center [544, 216] width 1088 height 936
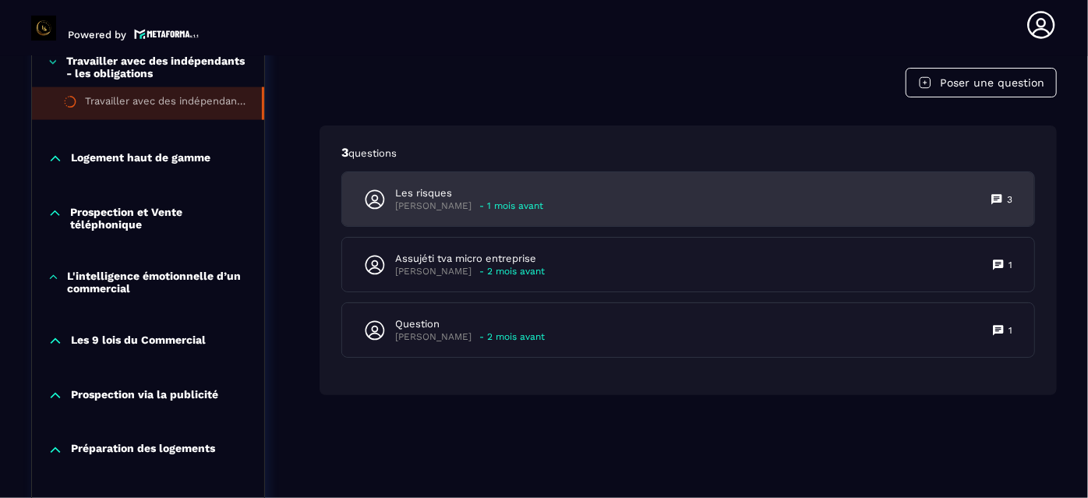
click at [596, 193] on div "Les risques [PERSON_NAME] - 1 mois avant 3" at bounding box center [688, 199] width 692 height 54
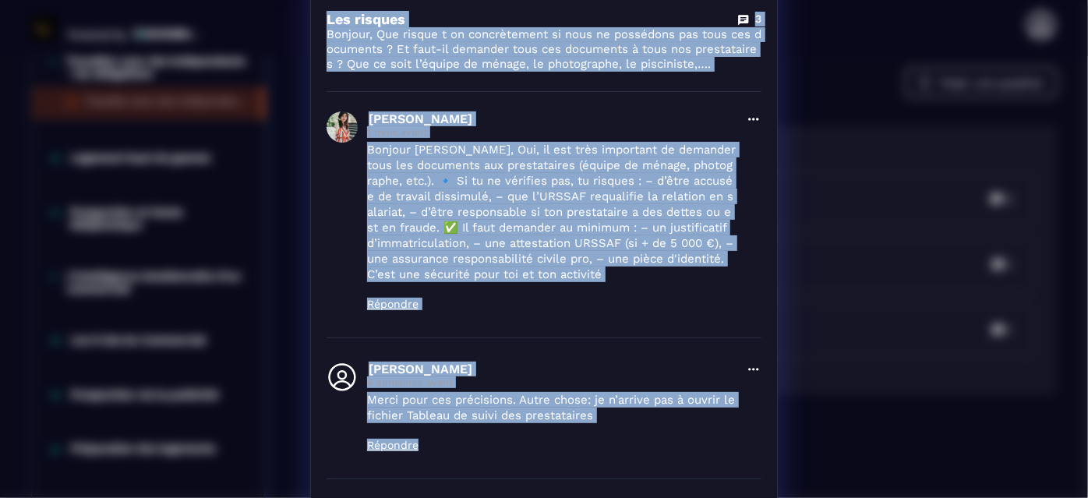
scroll to position [270, 0]
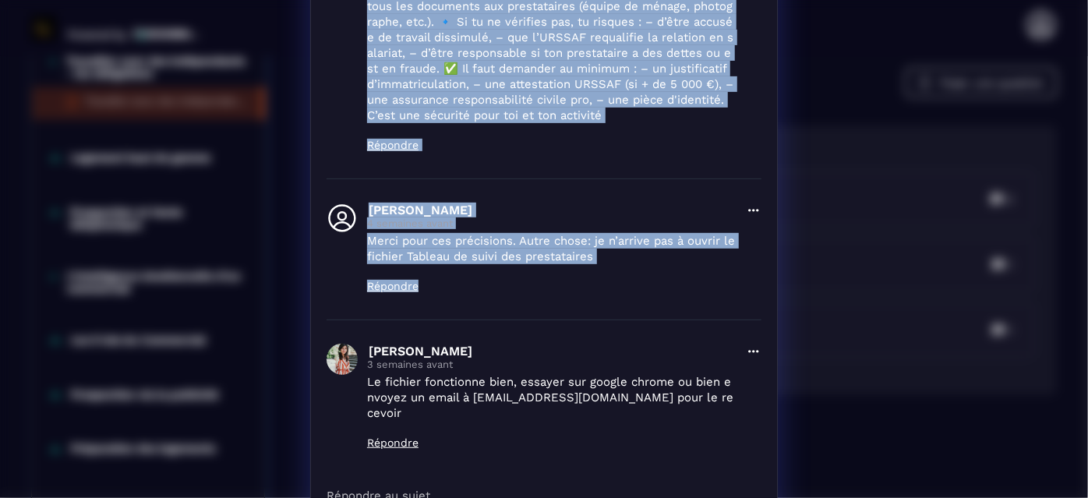
drag, startPoint x: 320, startPoint y: 91, endPoint x: 430, endPoint y: 421, distance: 347.4
click at [430, 421] on div "[PERSON_NAME] [DATE] Supprimer Les risques 3 Bonjour, Que risque t on concrètem…" at bounding box center [544, 229] width 466 height 871
click at [881, 256] on div "Détails des questions [PERSON_NAME] [DATE] Supprimer Les risques 3 Bonjour, Que…" at bounding box center [544, 198] width 1088 height 936
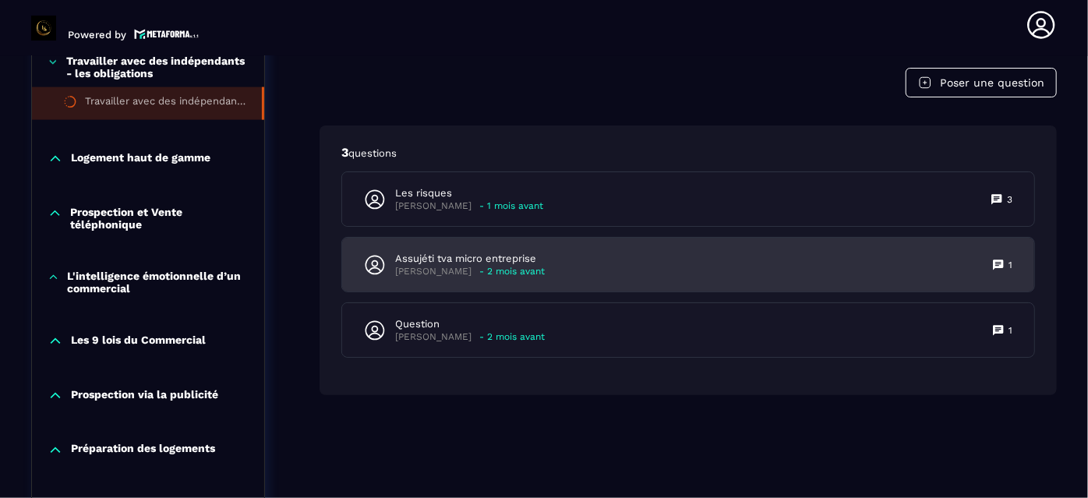
click at [796, 259] on div "Assujéti tva micro entreprise [PERSON_NAME] - 2 mois avant 1" at bounding box center [688, 265] width 692 height 54
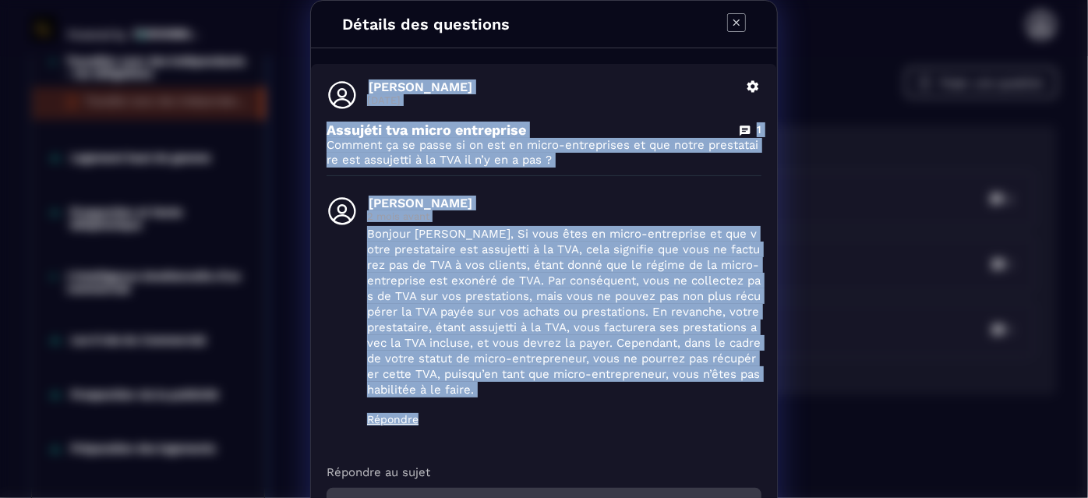
drag, startPoint x: 322, startPoint y: 80, endPoint x: 475, endPoint y: 428, distance: 379.6
click at [475, 428] on div "[PERSON_NAME] [DATE] Supprimer Assujéti tva micro entreprise 1 Comment ça se pa…" at bounding box center [544, 353] width 466 height 578
click at [676, 374] on p "Bonjour [PERSON_NAME], Si vous êtes en micro-entreprise et que votre prestatair…" at bounding box center [564, 311] width 394 height 171
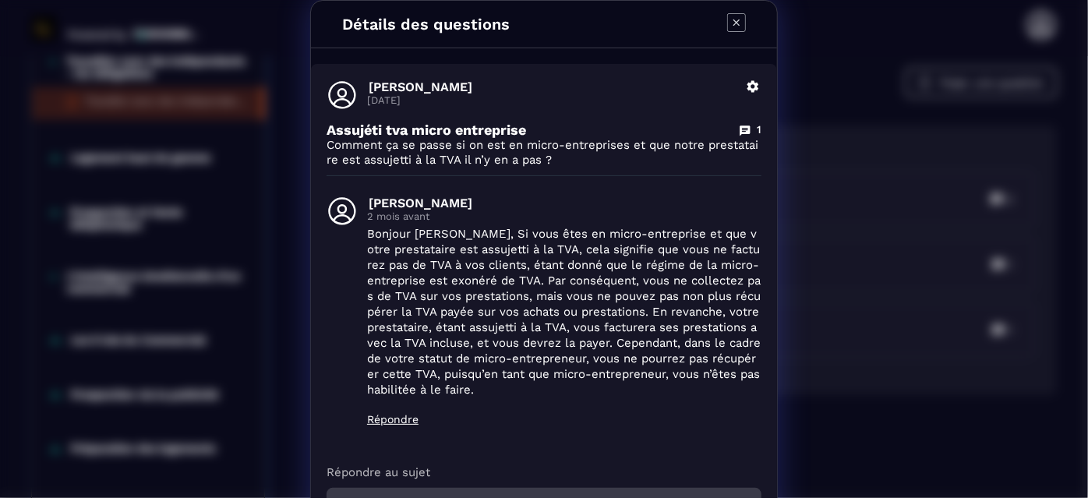
drag, startPoint x: 669, startPoint y: 374, endPoint x: 937, endPoint y: 407, distance: 270.8
click at [937, 407] on div "Détails des questions [PERSON_NAME] [DATE] Supprimer Assujéti tva micro entrepr…" at bounding box center [544, 321] width 1088 height 643
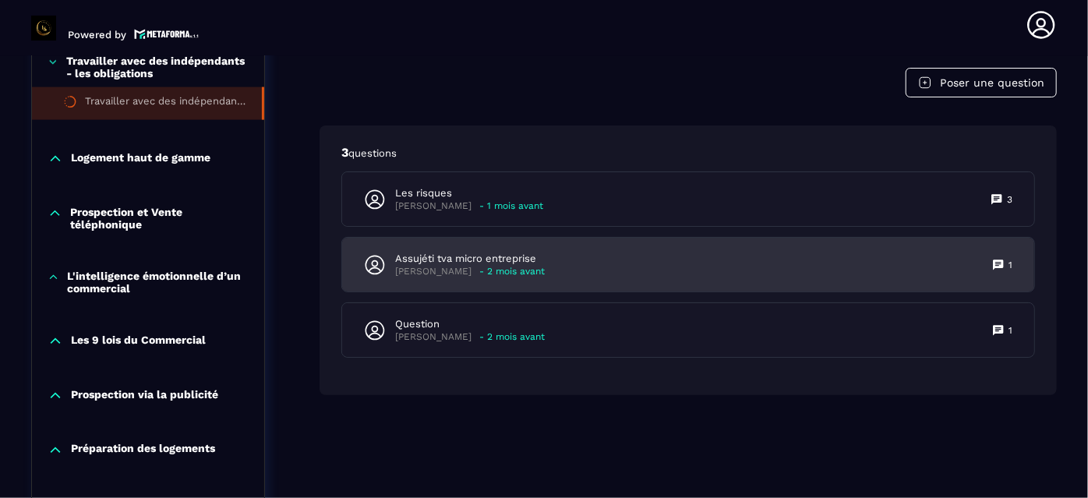
click at [519, 254] on p "Assujéti tva micro entreprise" at bounding box center [470, 259] width 150 height 14
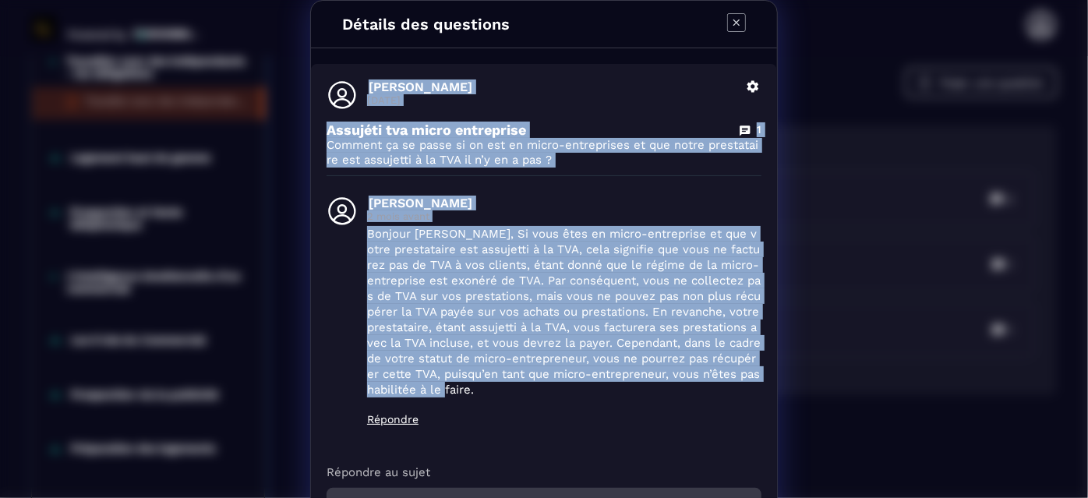
drag, startPoint x: 319, startPoint y: 82, endPoint x: 473, endPoint y: 394, distance: 348.1
click at [473, 394] on div "[PERSON_NAME] [DATE] Supprimer Assujéti tva micro entreprise 1 Comment ça se pa…" at bounding box center [544, 353] width 466 height 578
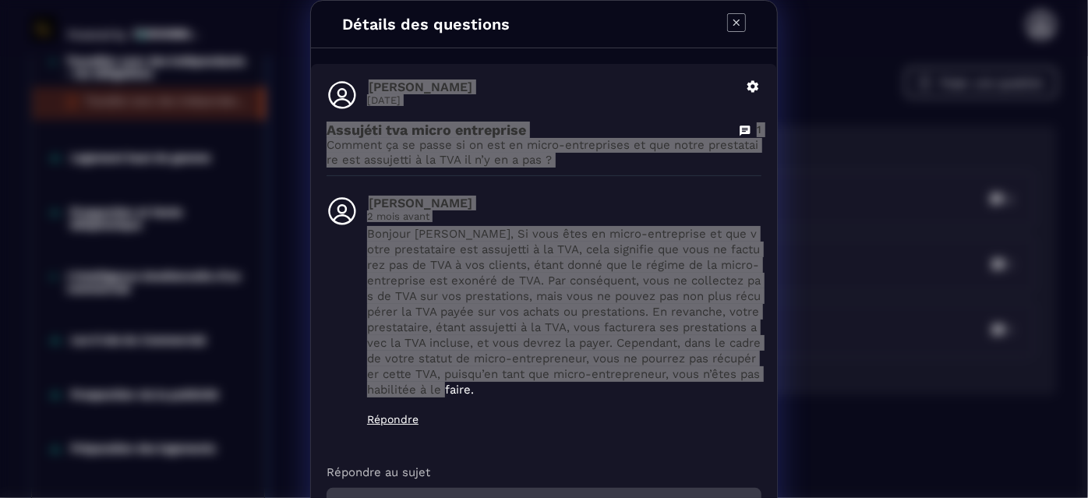
scroll to position [1152, 0]
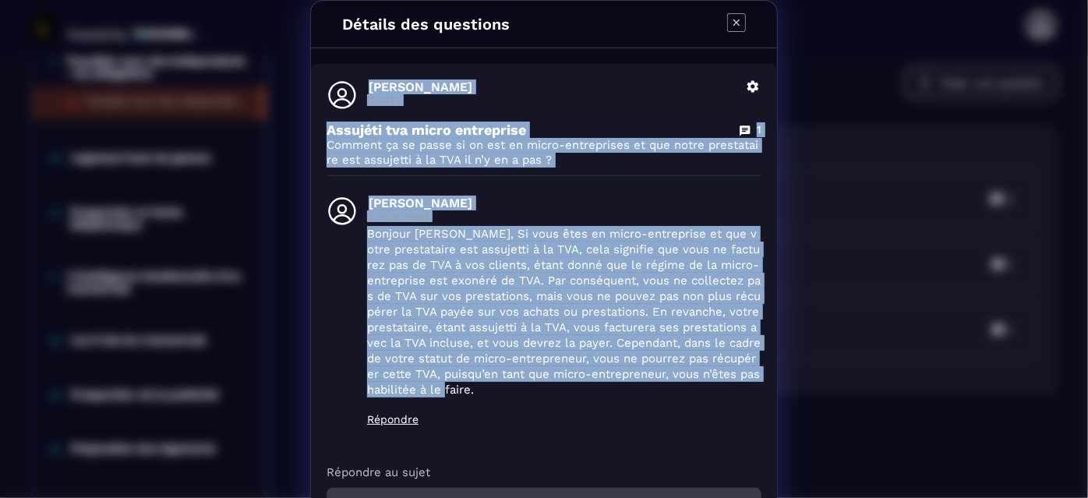
click at [878, 276] on div "Détails des questions [PERSON_NAME] [DATE] Supprimer Assujéti tva micro entrepr…" at bounding box center [544, 321] width 1088 height 643
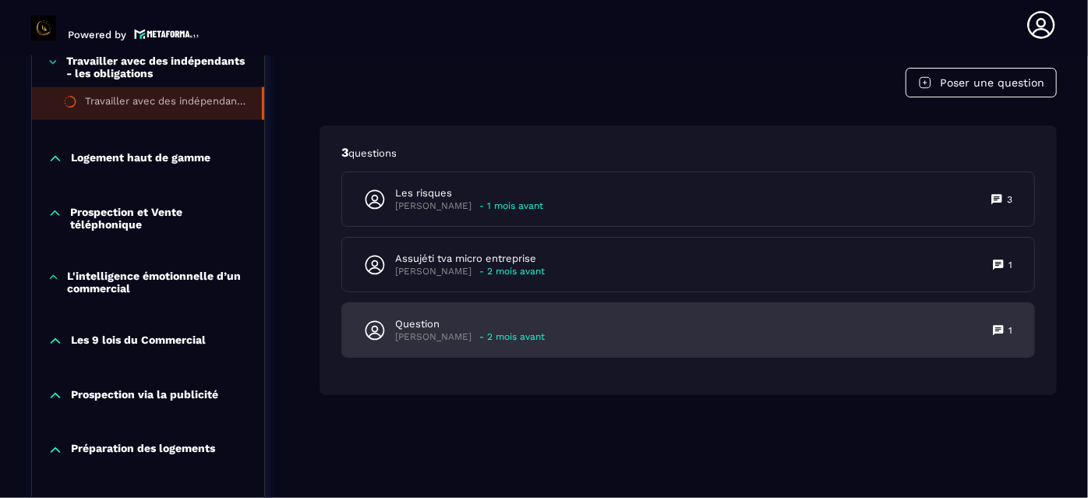
scroll to position [1153, 0]
click at [576, 317] on div "Question [PERSON_NAME] - 2 mois avant 1" at bounding box center [688, 329] width 692 height 54
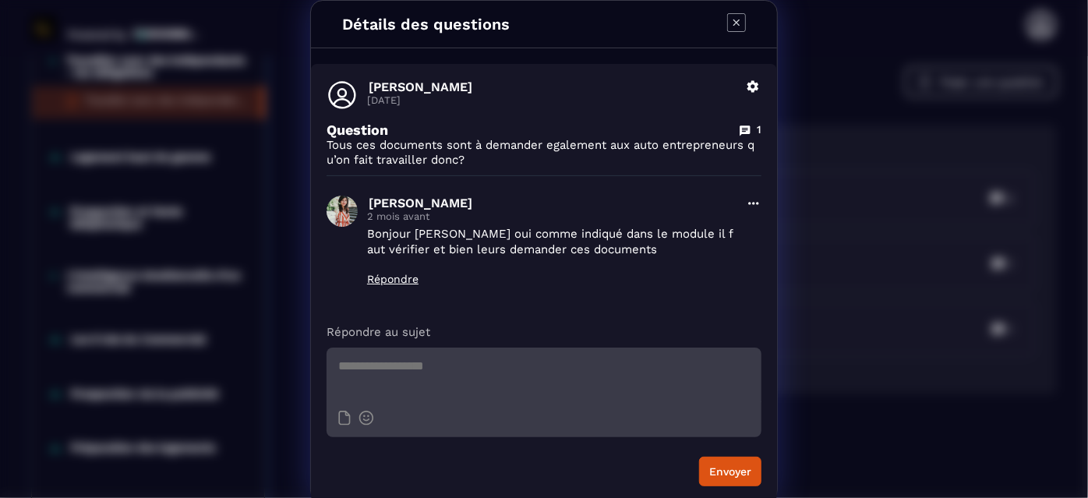
click at [862, 278] on div "Détails des questions [PERSON_NAME] [DATE] Supprimer Question 1 Tous ces docume…" at bounding box center [544, 251] width 1088 height 503
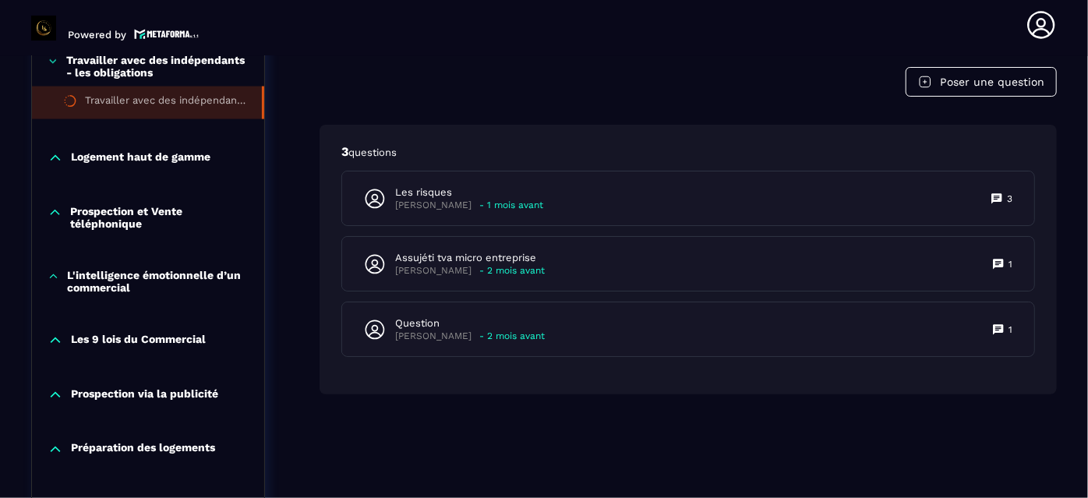
click at [1065, 233] on section "Formations Questions Communauté Événements Formations / La conciergerie 100% au…" at bounding box center [544, 277] width 1088 height 442
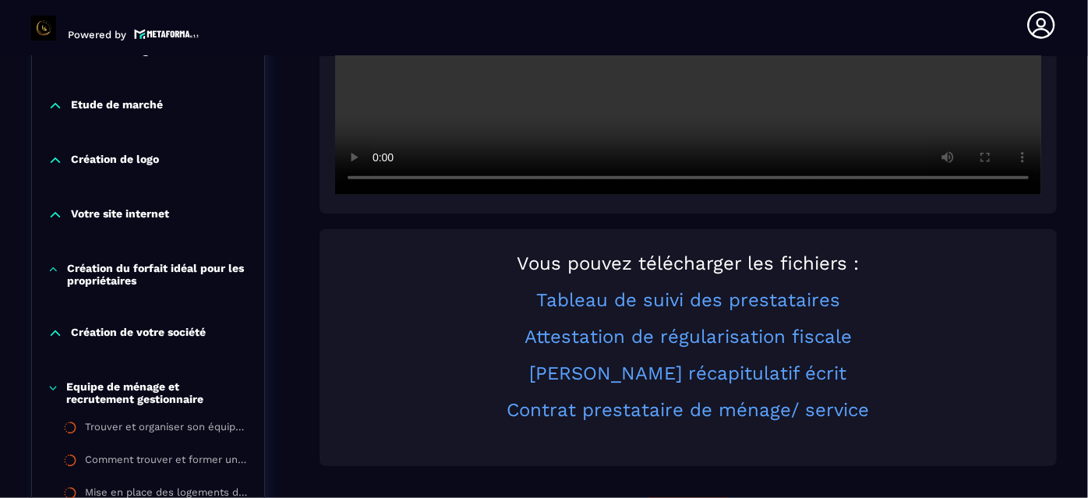
scroll to position [643, 0]
